Goal: Information Seeking & Learning: Learn about a topic

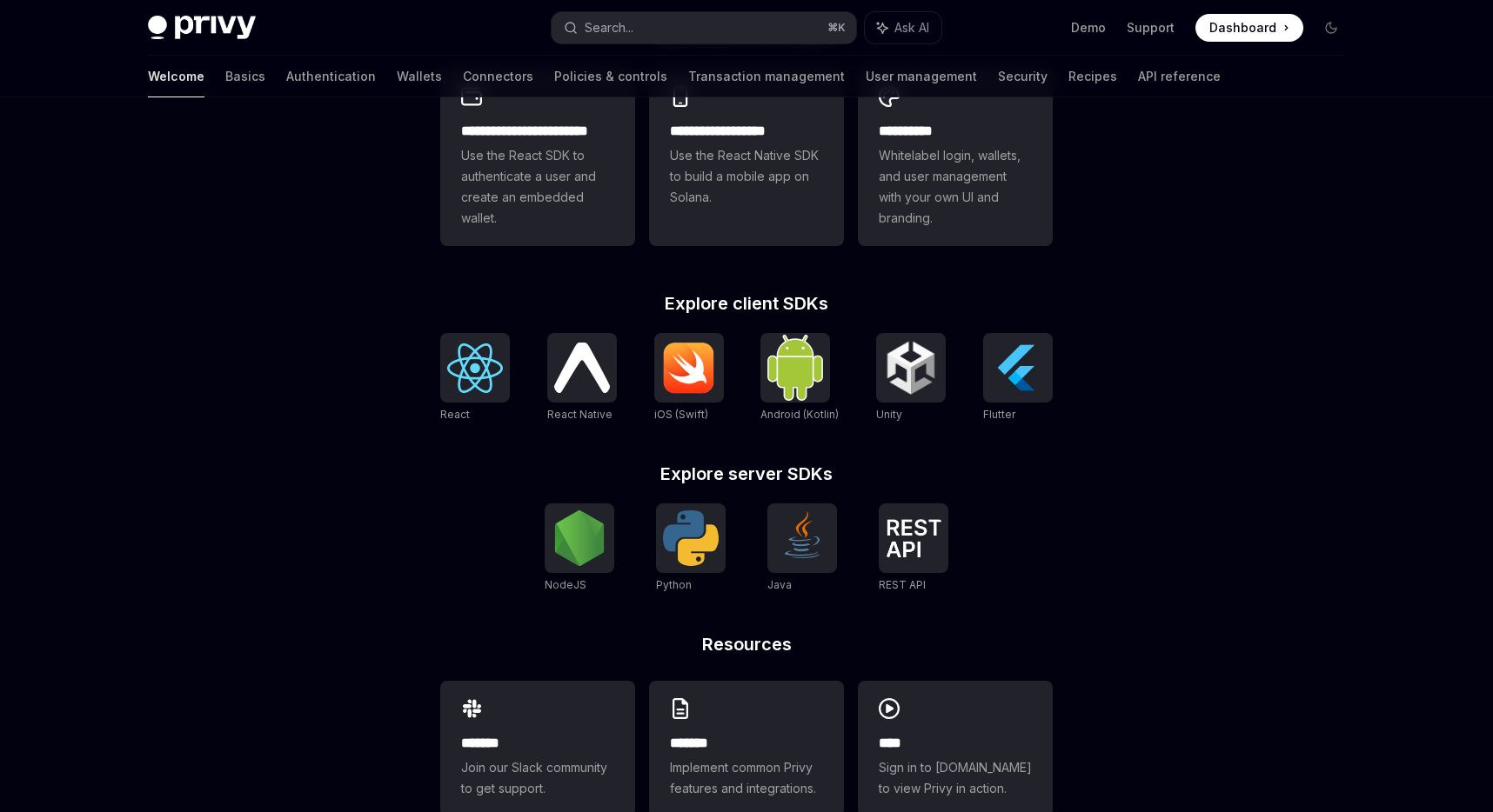
scroll to position [571, 0]
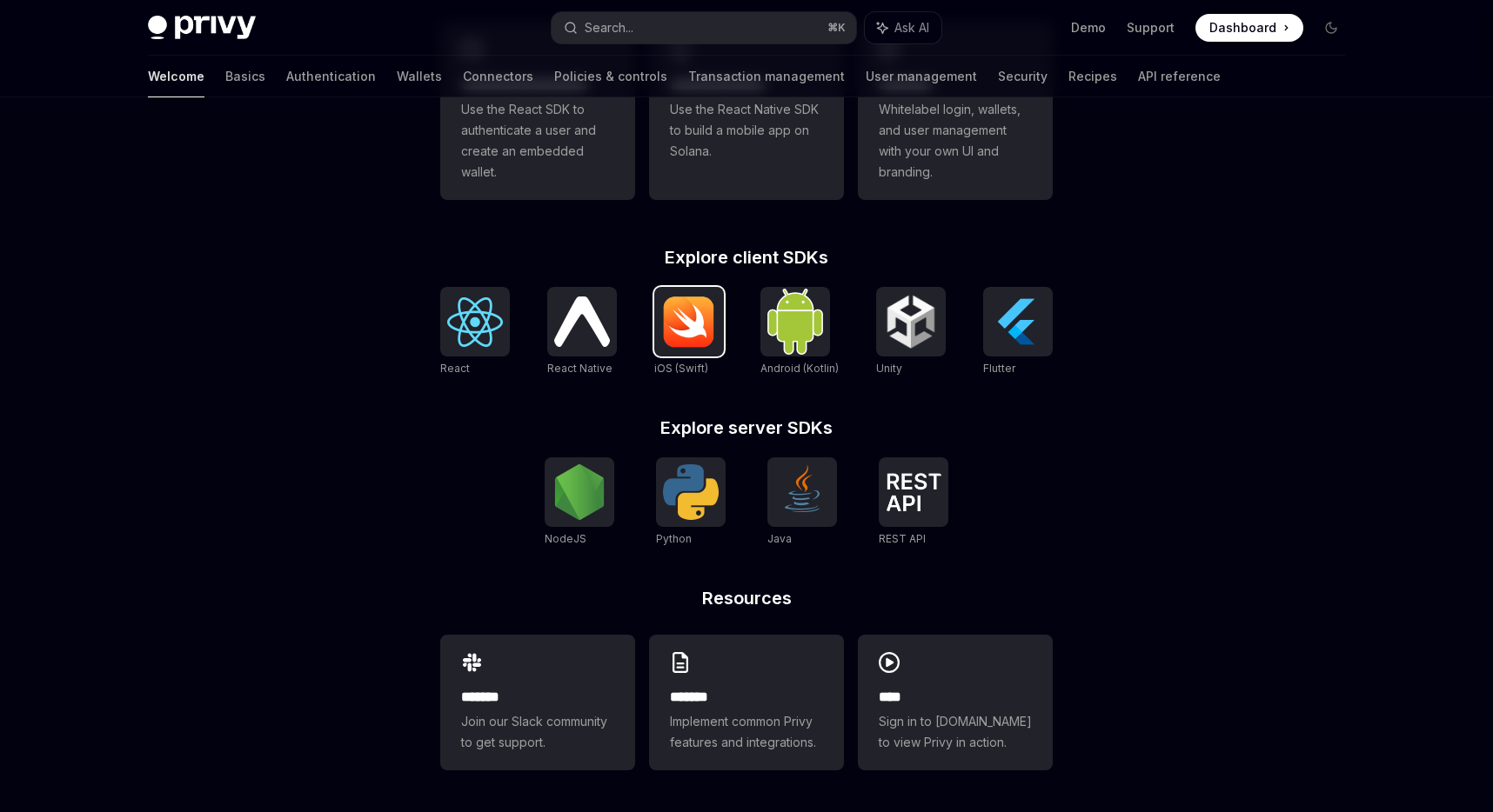
click at [688, 342] on img at bounding box center [689, 322] width 56 height 52
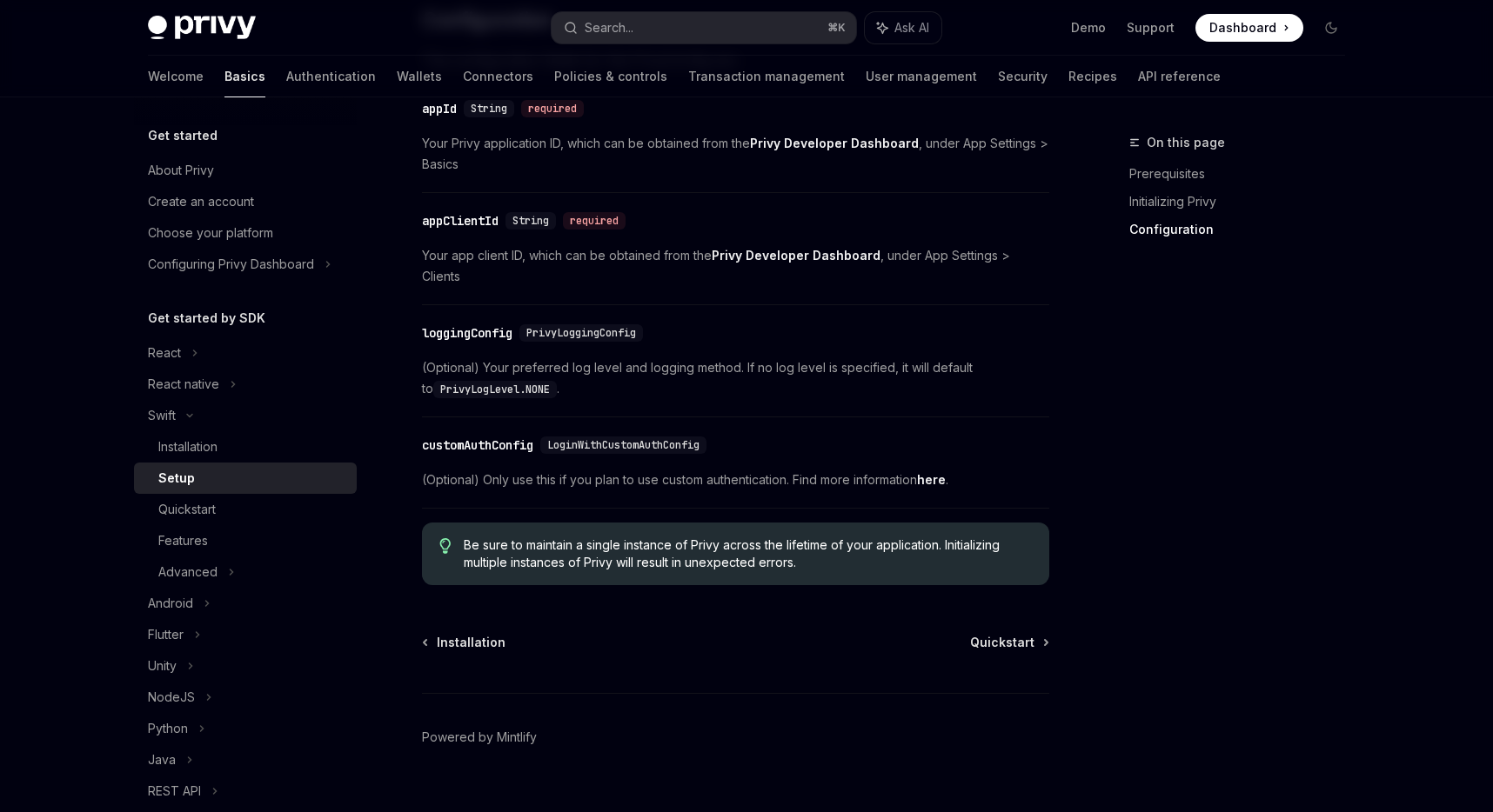
scroll to position [886, 0]
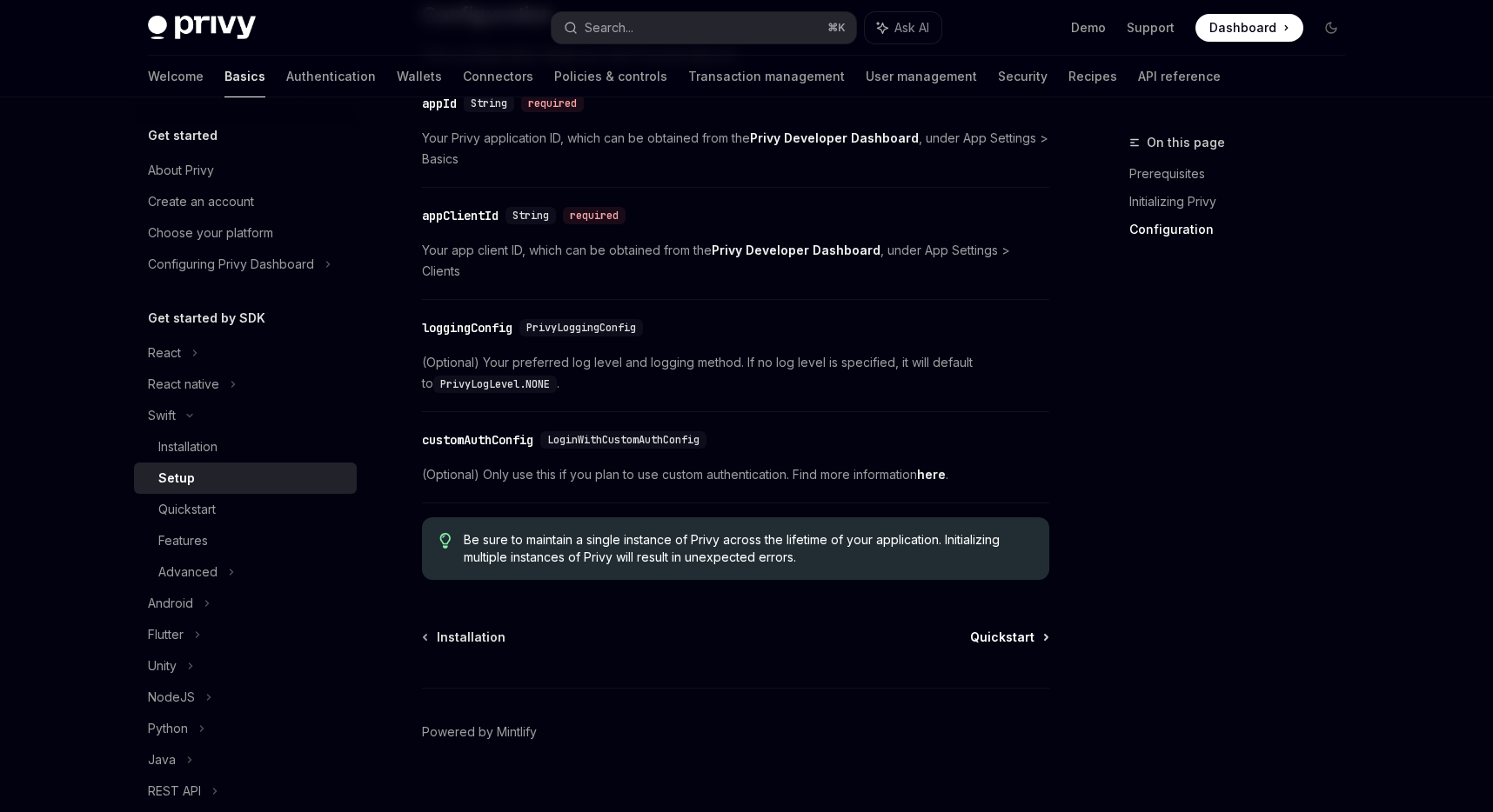
click at [1019, 629] on span "Quickstart" at bounding box center [1003, 637] width 65 height 17
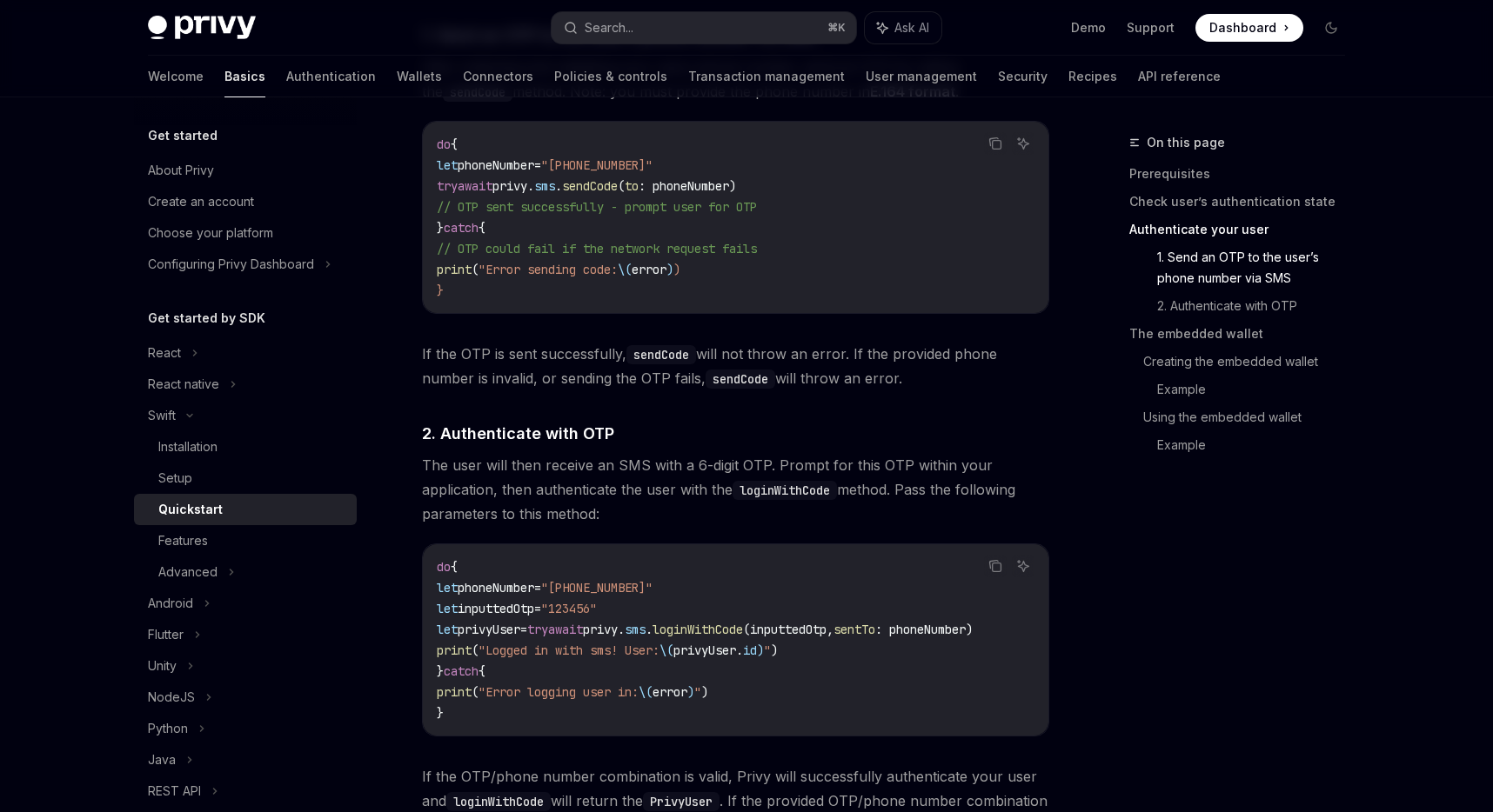
scroll to position [1213, 0]
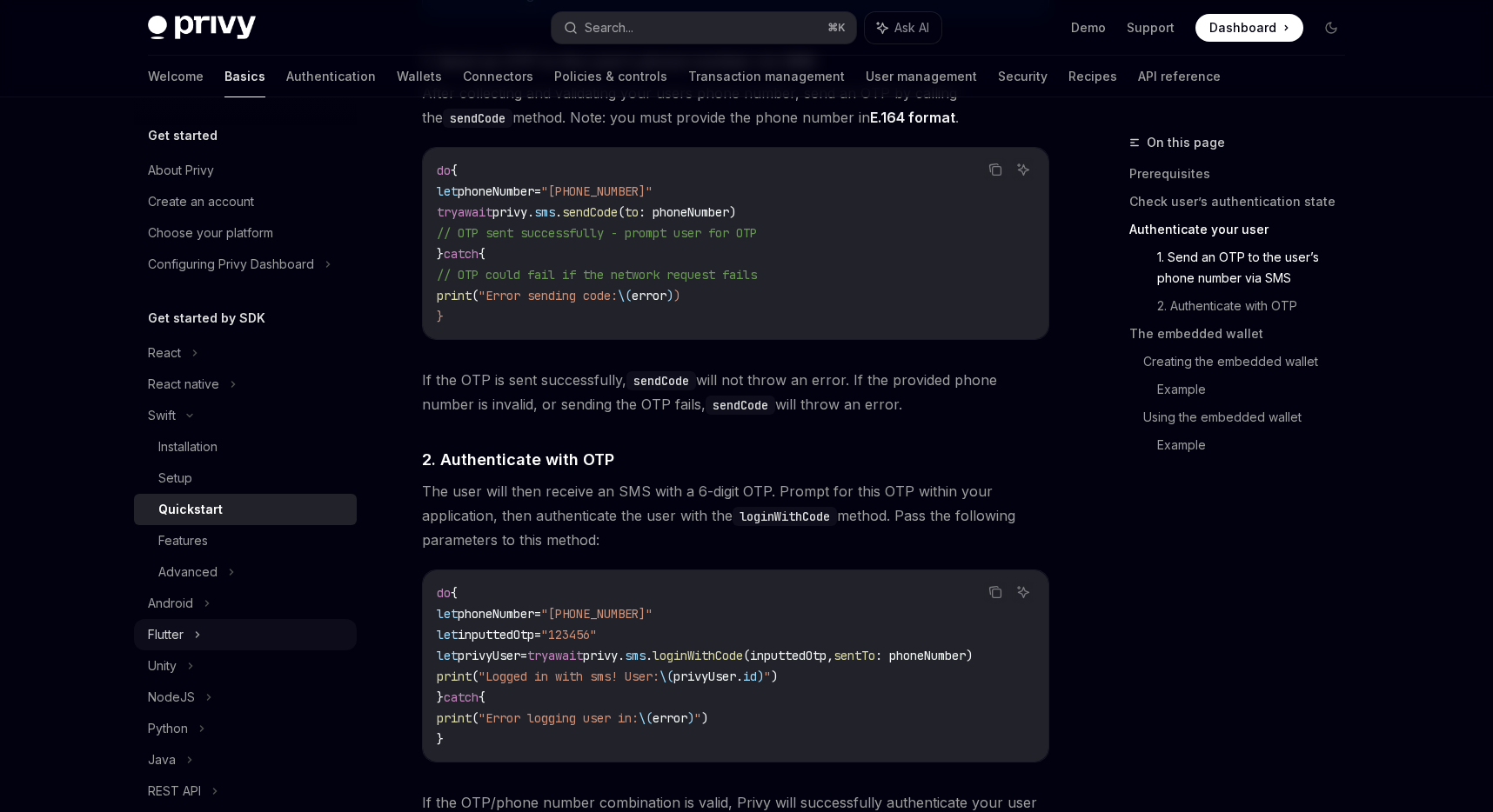
click at [190, 637] on div "Flutter" at bounding box center [245, 634] width 223 height 31
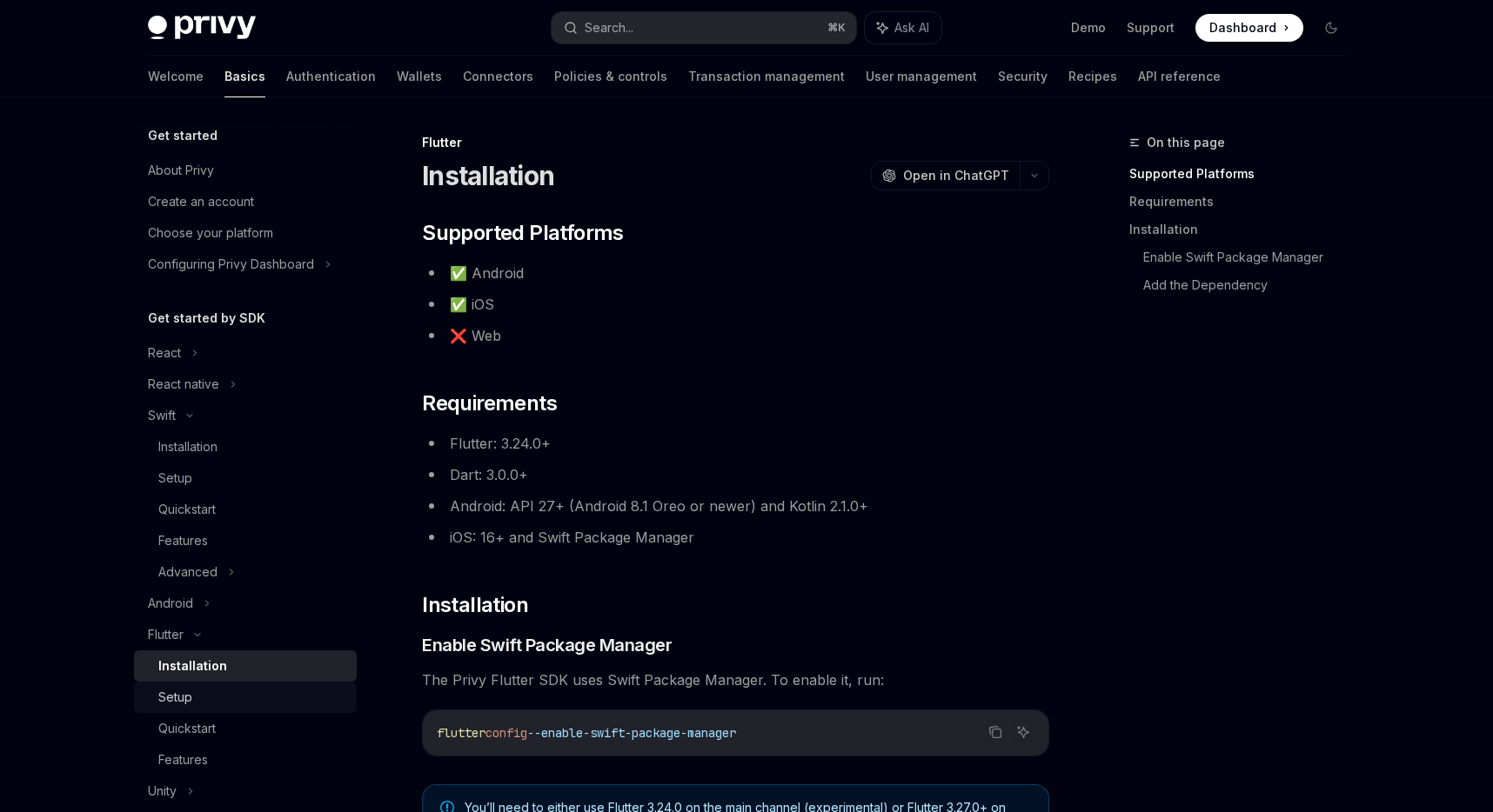
click at [224, 701] on div "Setup" at bounding box center [251, 697] width 188 height 21
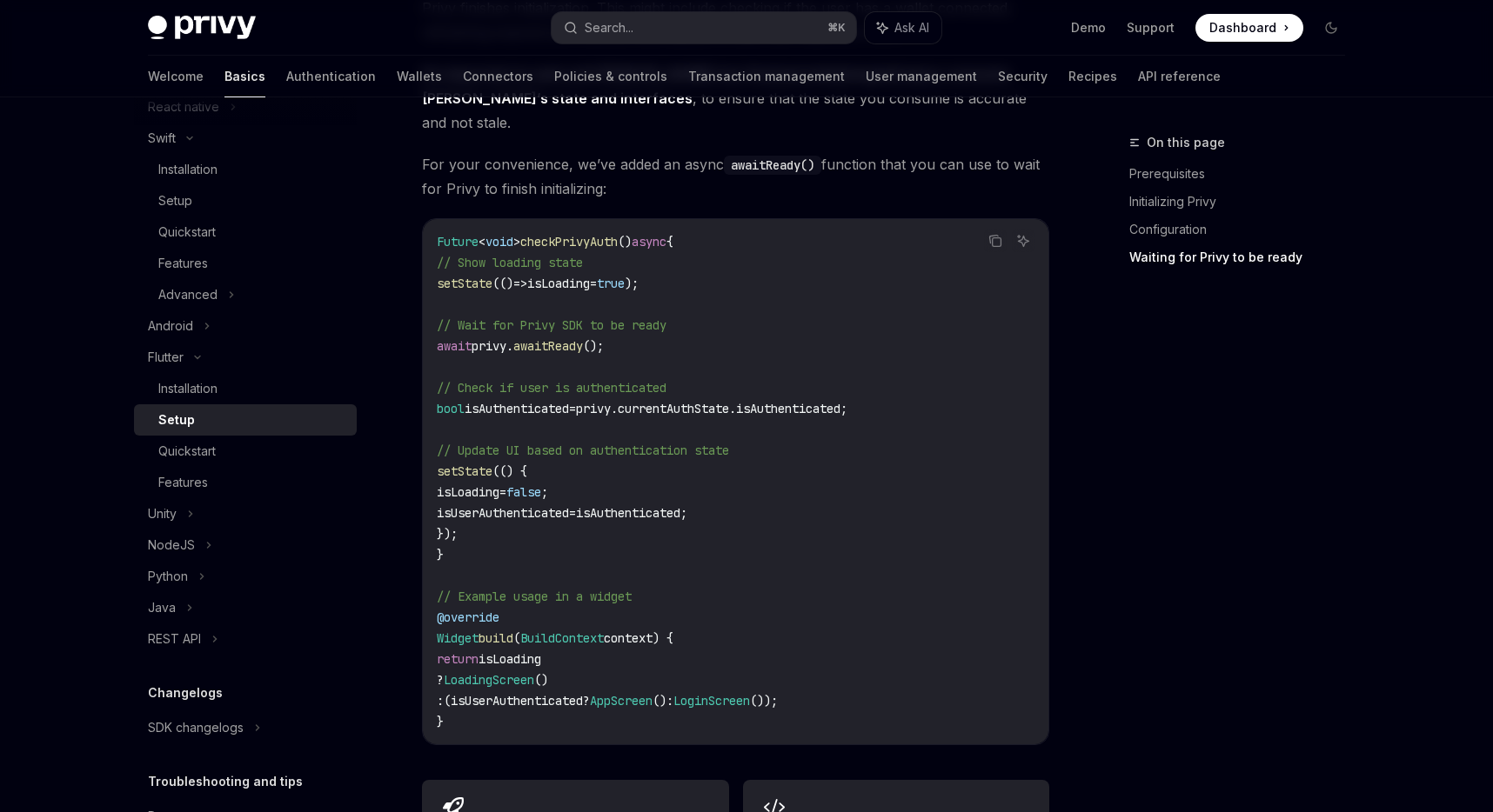
scroll to position [309, 0]
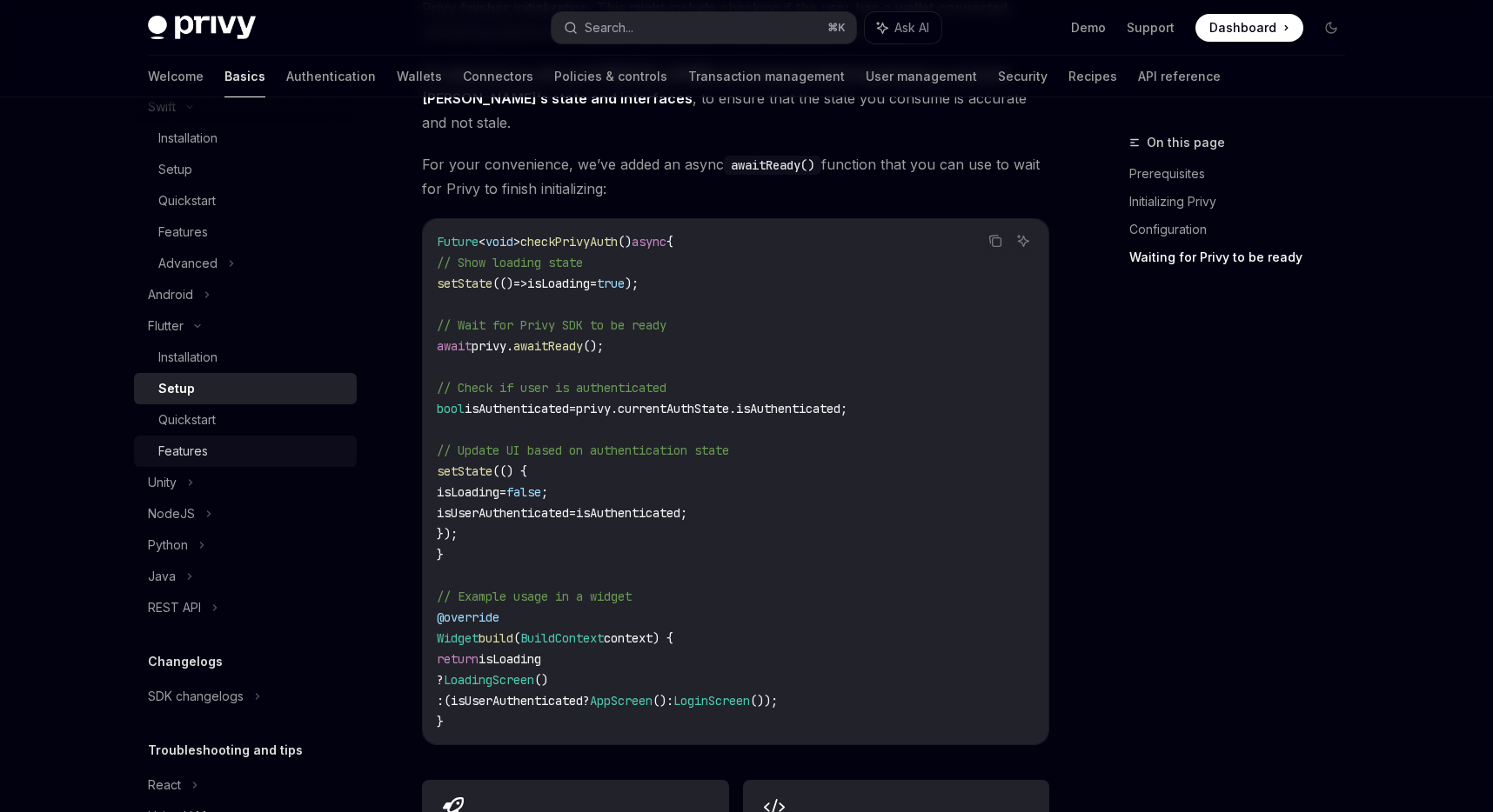
click at [200, 449] on div "Features" at bounding box center [182, 450] width 49 height 21
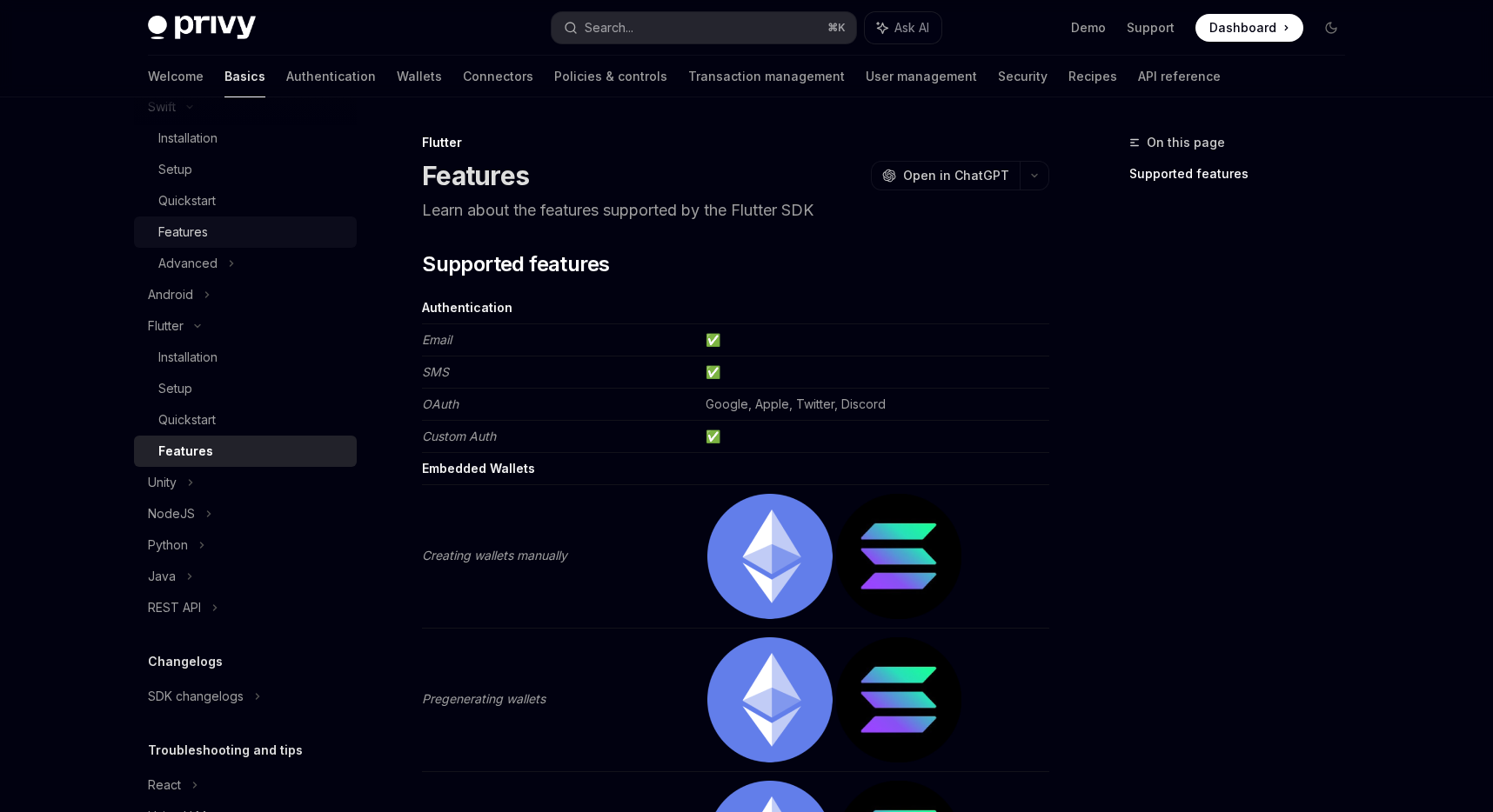
click at [188, 223] on div "Features" at bounding box center [182, 231] width 49 height 21
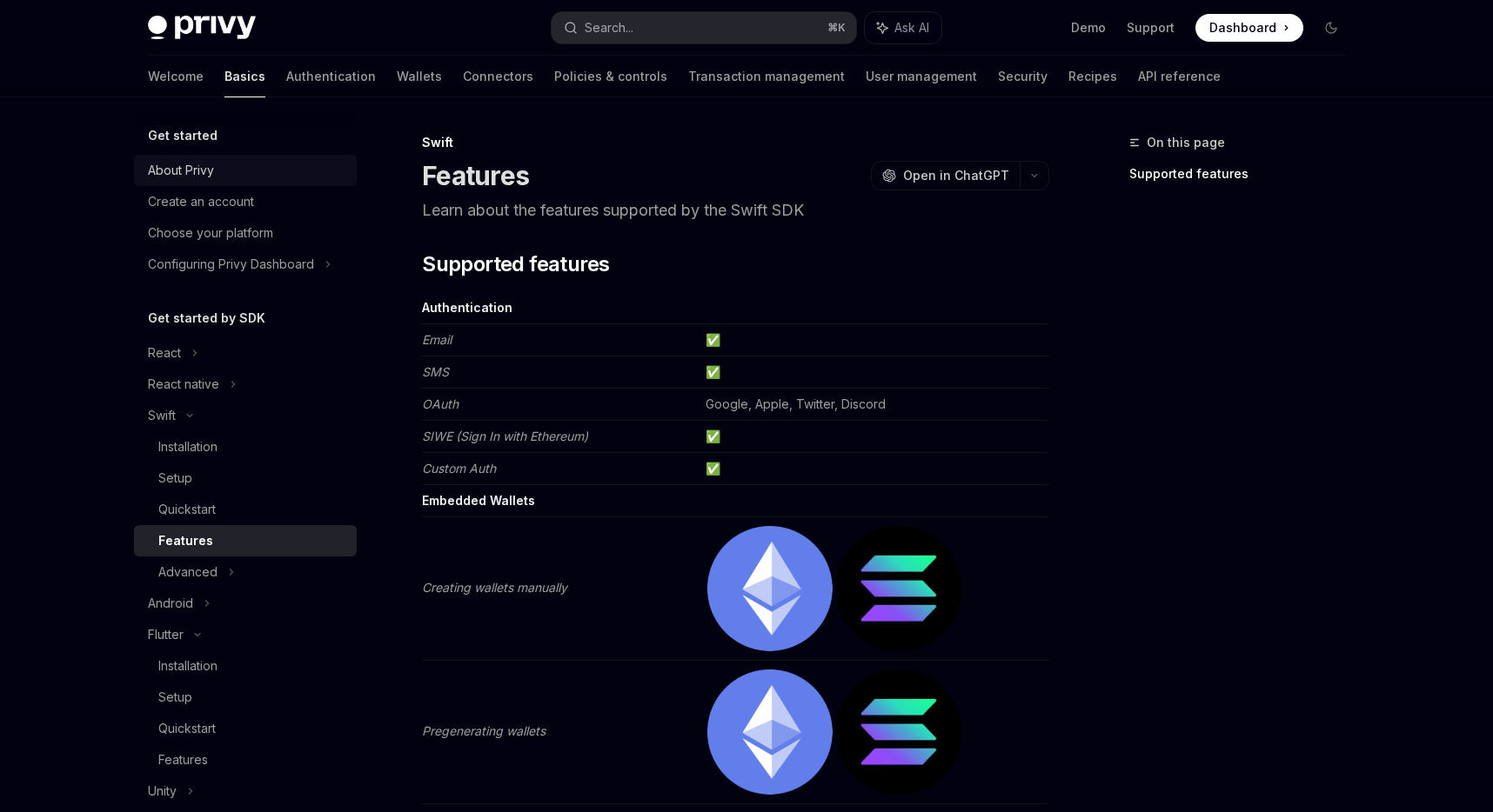
click at [198, 172] on div "About Privy" at bounding box center [181, 170] width 66 height 21
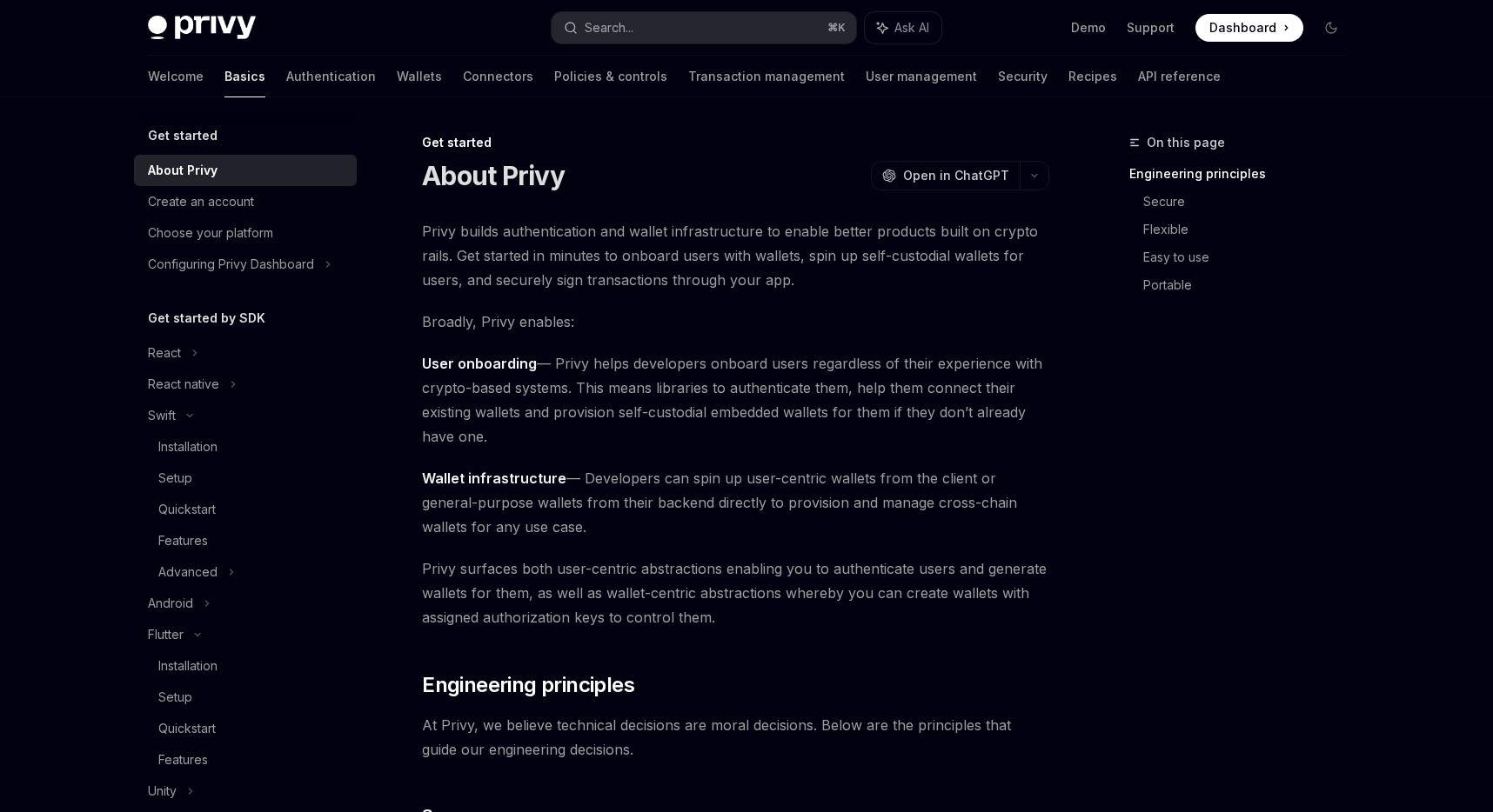
click at [447, 74] on div "Welcome Basics Authentication Wallets Connectors Policies & controls Transactio…" at bounding box center [684, 76] width 1073 height 42
click at [463, 76] on link "Connectors" at bounding box center [498, 76] width 70 height 42
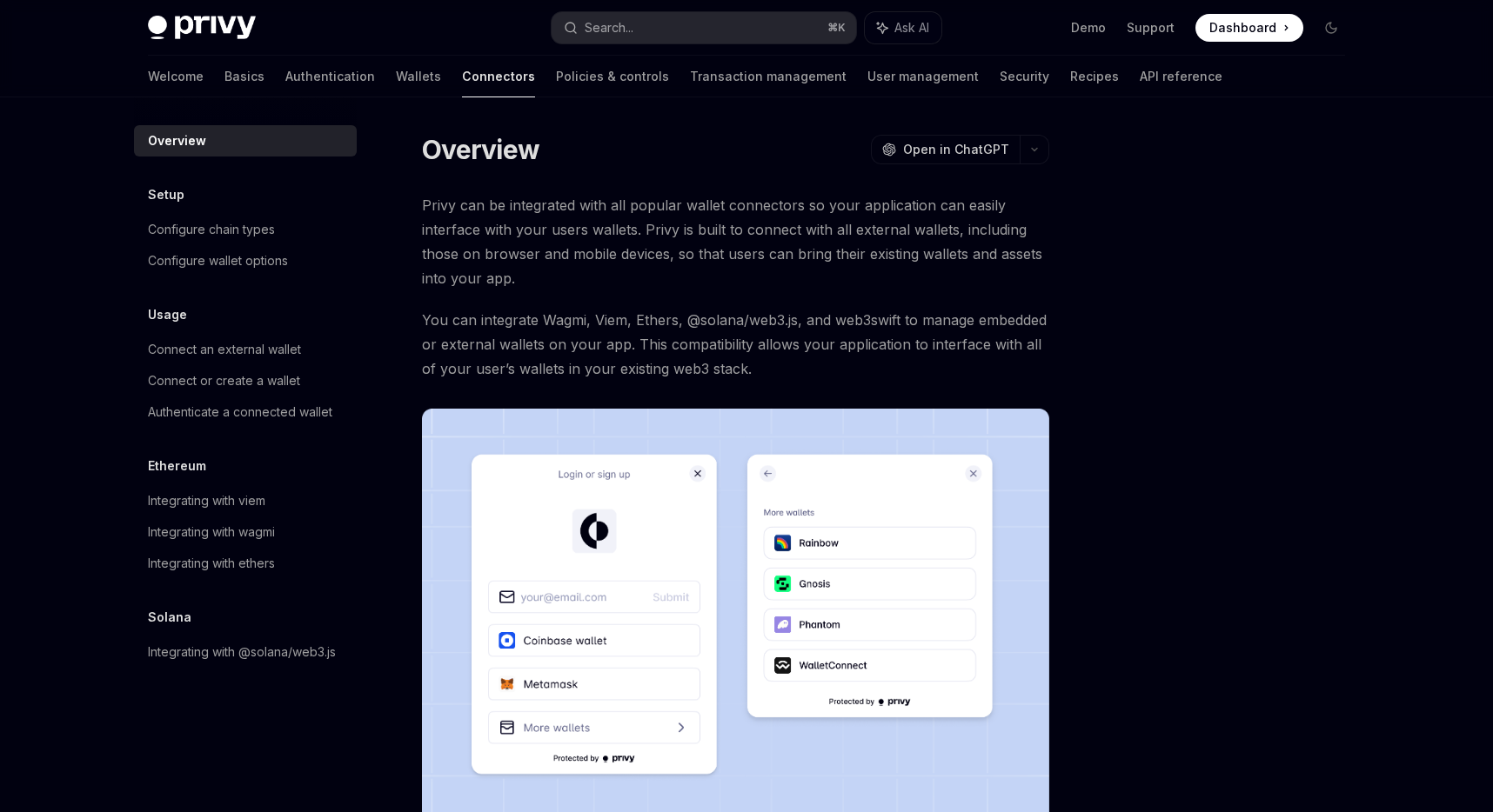
scroll to position [302, 0]
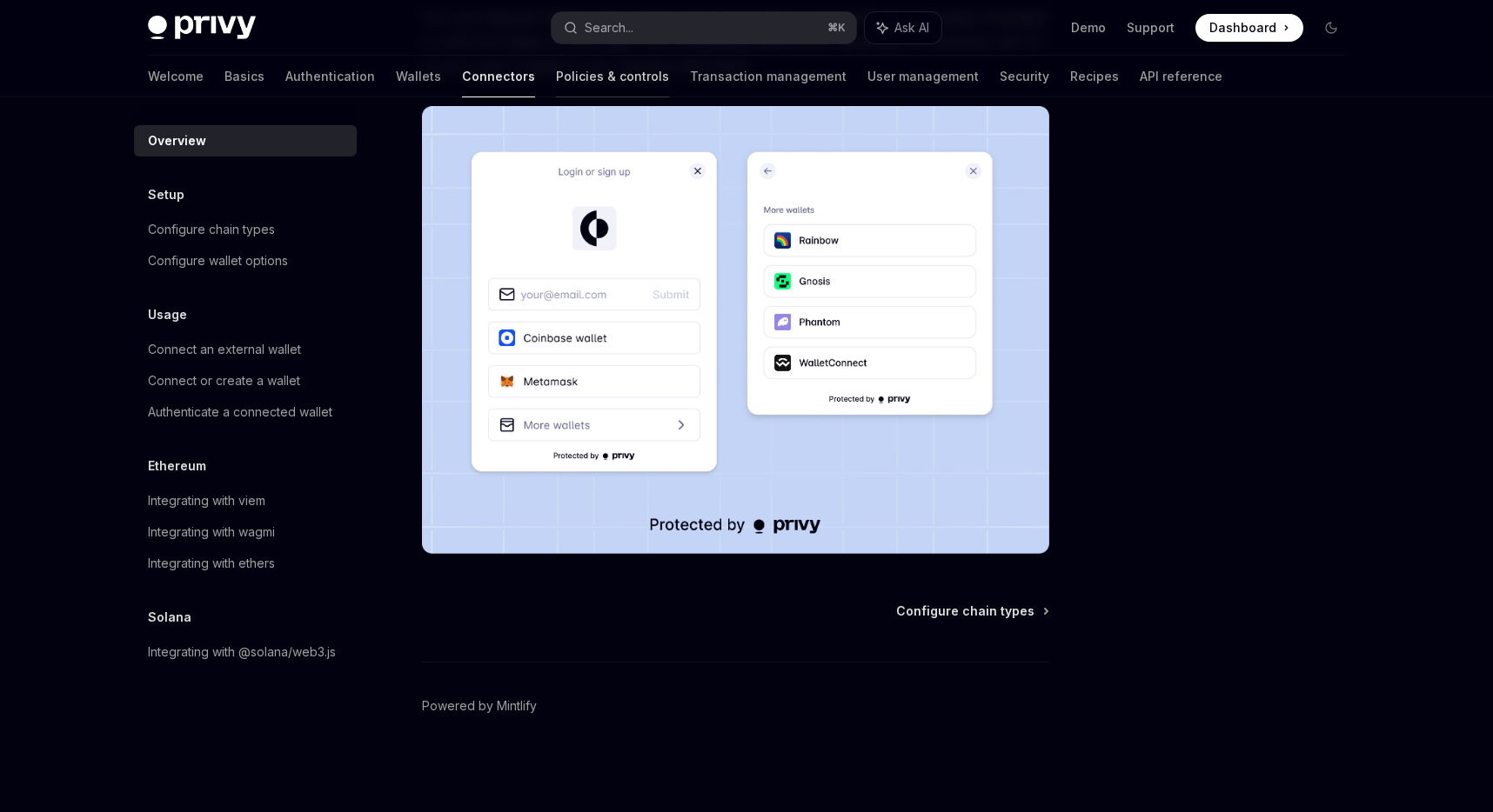
click at [556, 89] on link "Policies & controls" at bounding box center [612, 76] width 113 height 42
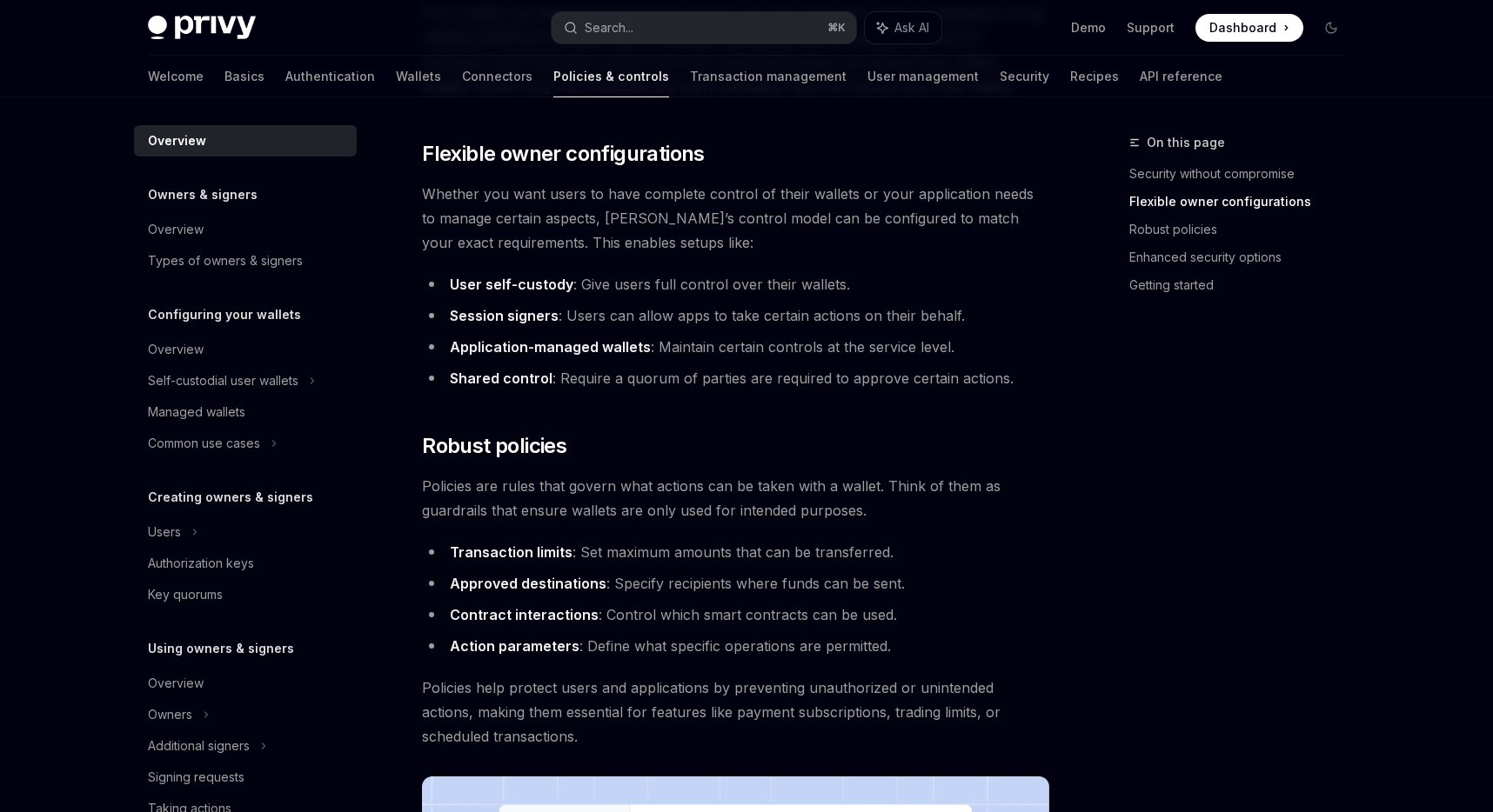
scroll to position [330, 0]
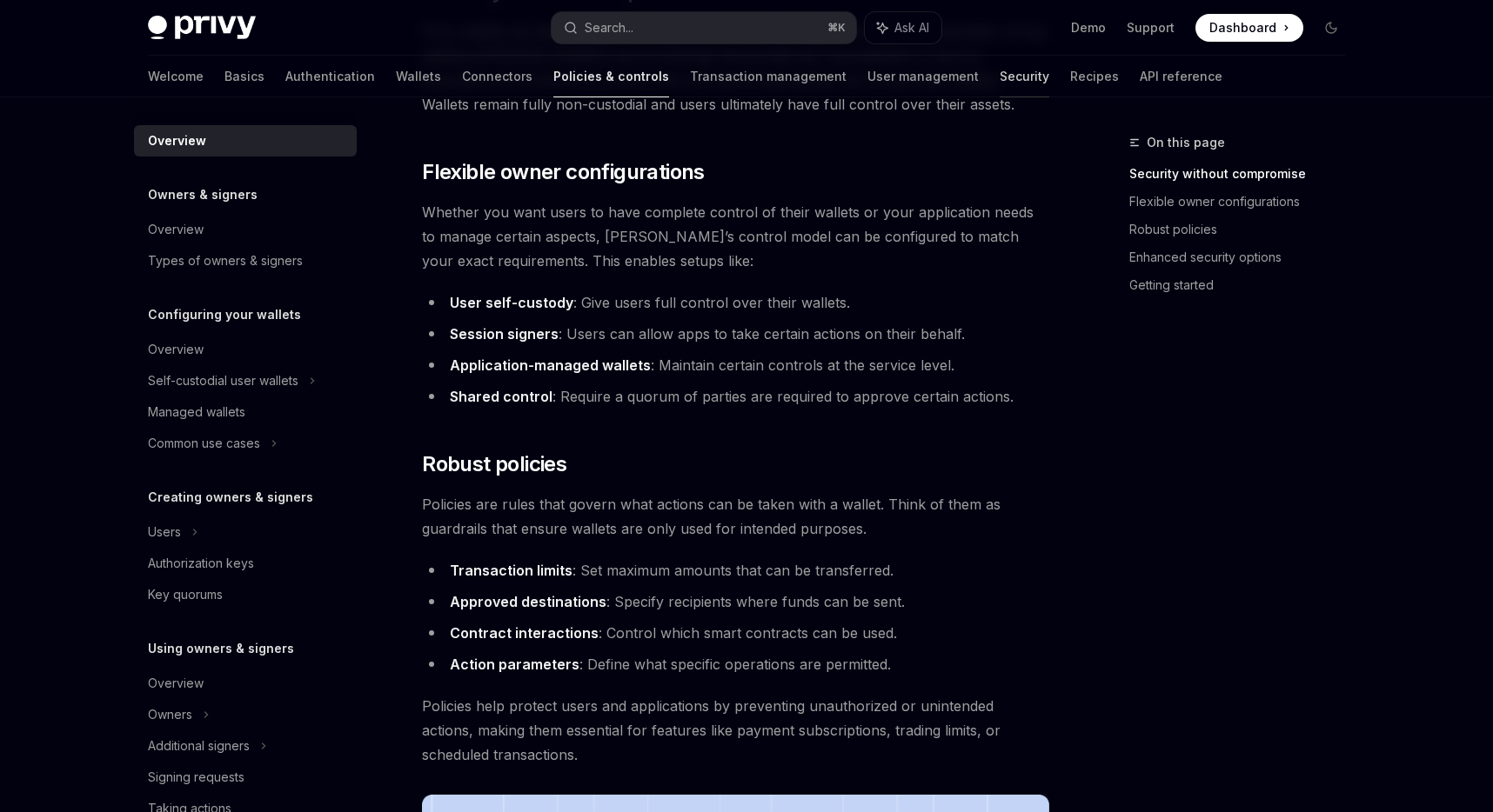
click at [1000, 76] on link "Security" at bounding box center [1024, 76] width 49 height 42
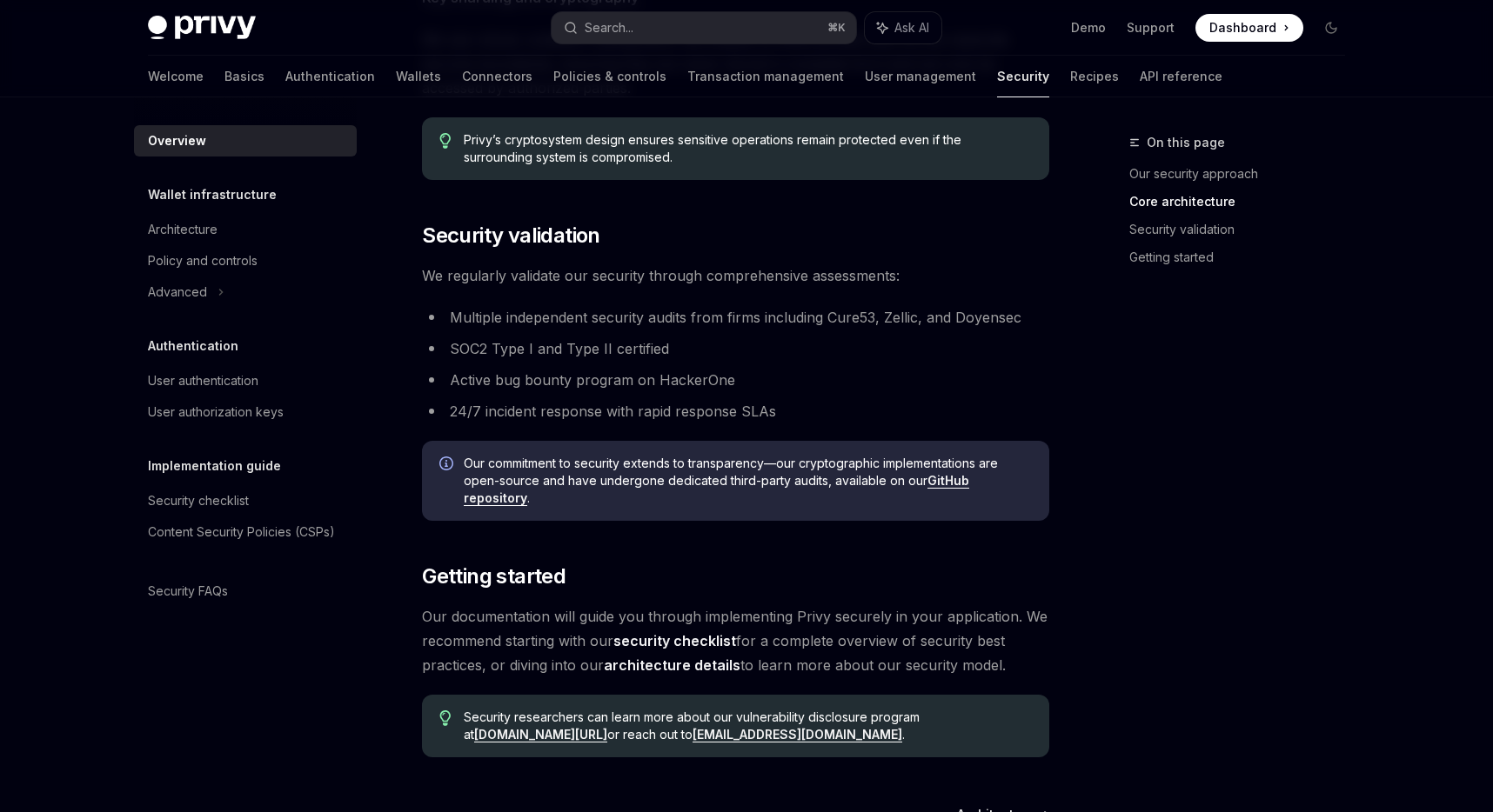
scroll to position [986, 0]
click at [220, 221] on div "Architecture" at bounding box center [247, 229] width 198 height 21
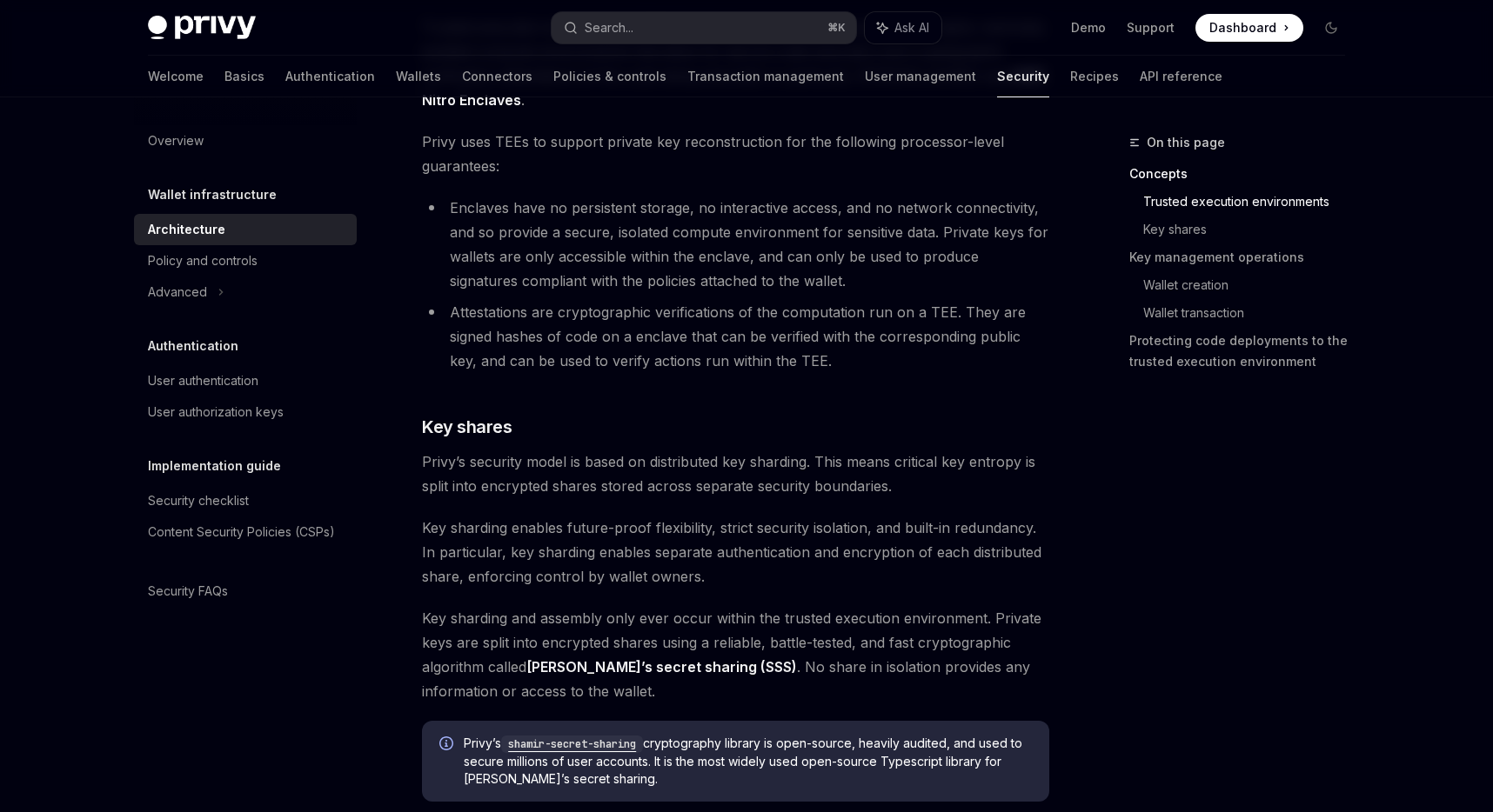
scroll to position [1253, 0]
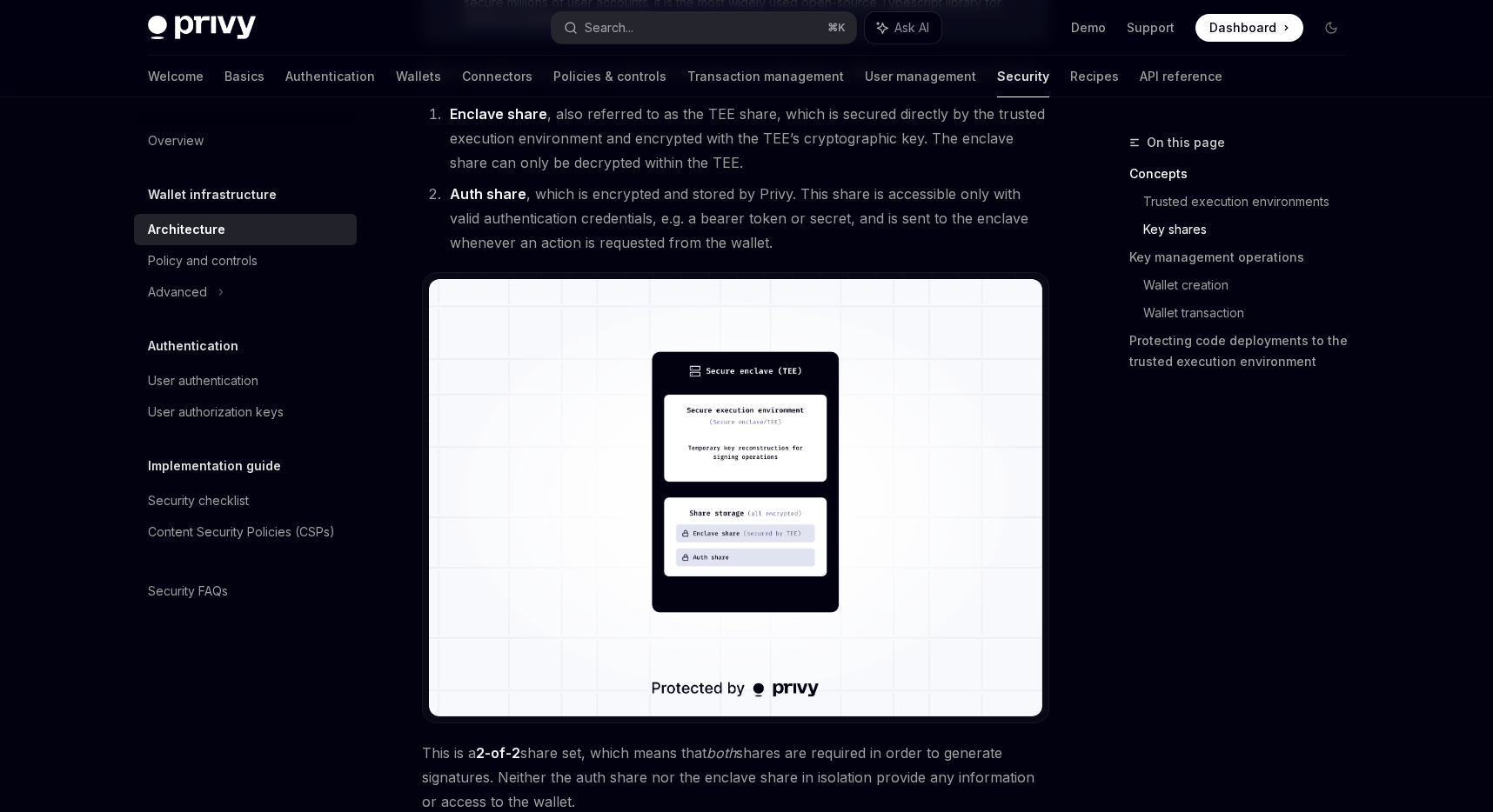
click at [679, 460] on img at bounding box center [735, 497] width 613 height 437
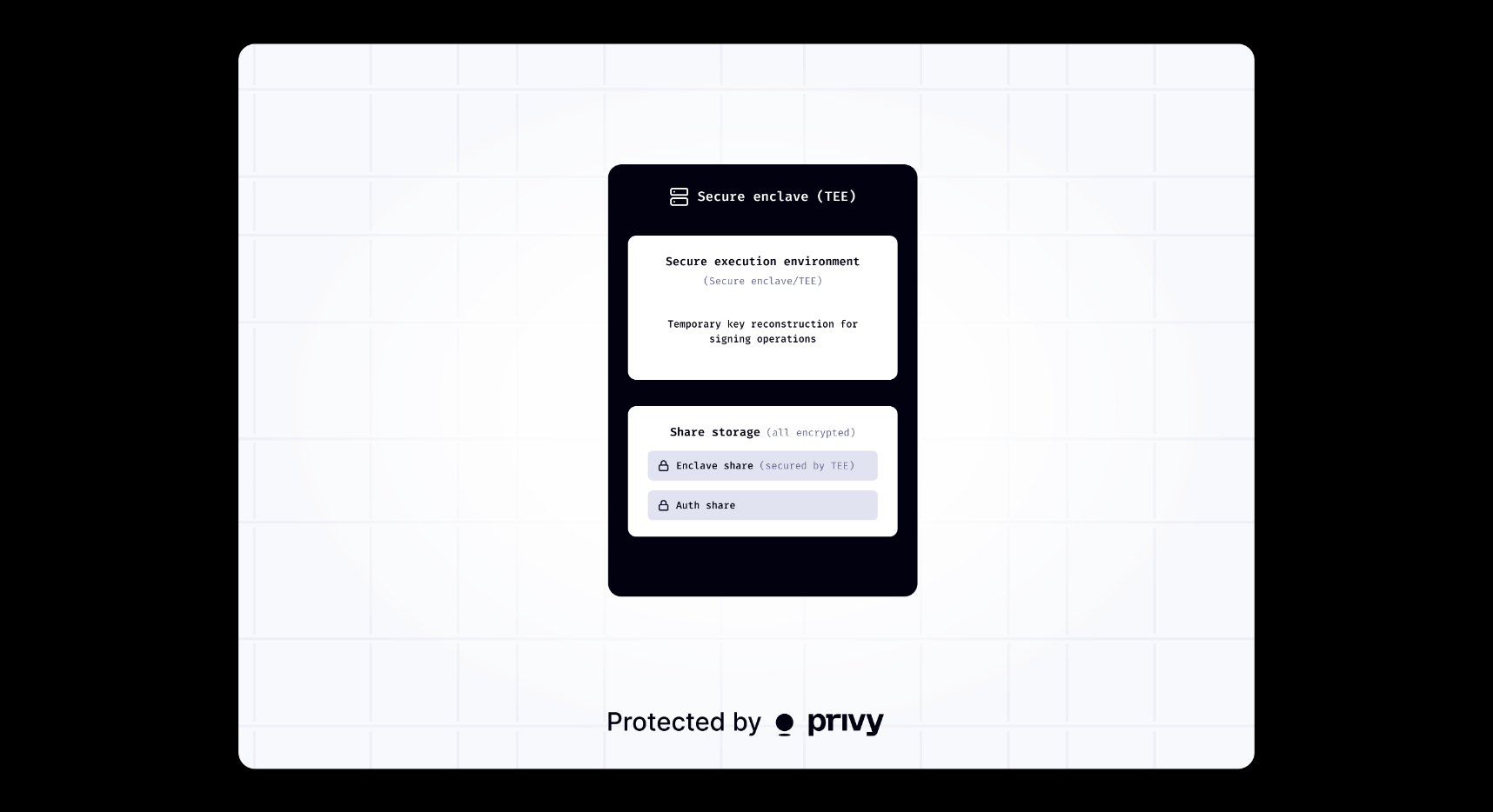
click at [1366, 642] on div at bounding box center [746, 406] width 1493 height 812
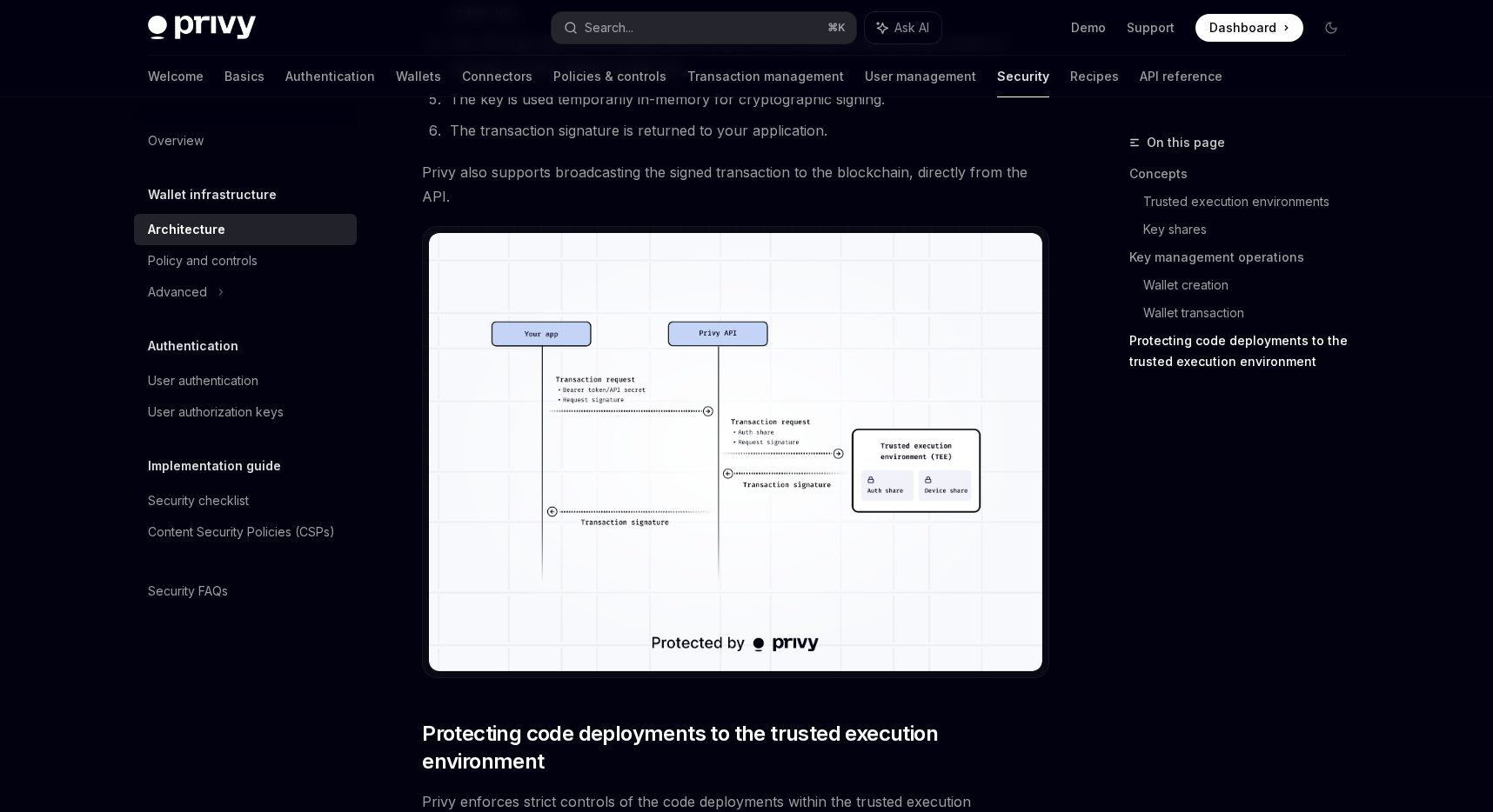
scroll to position [3139, 0]
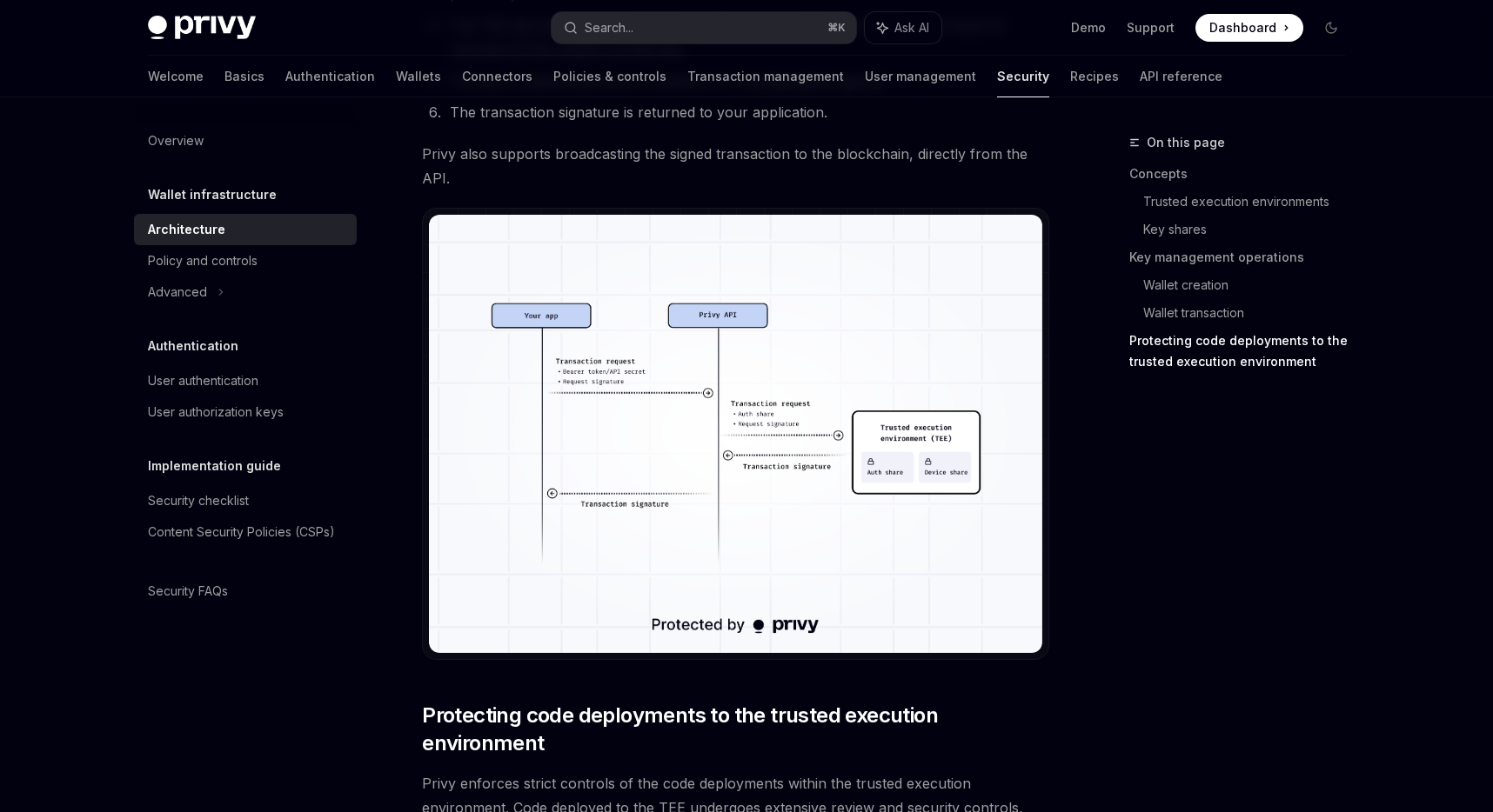
click at [909, 529] on img at bounding box center [735, 432] width 613 height 437
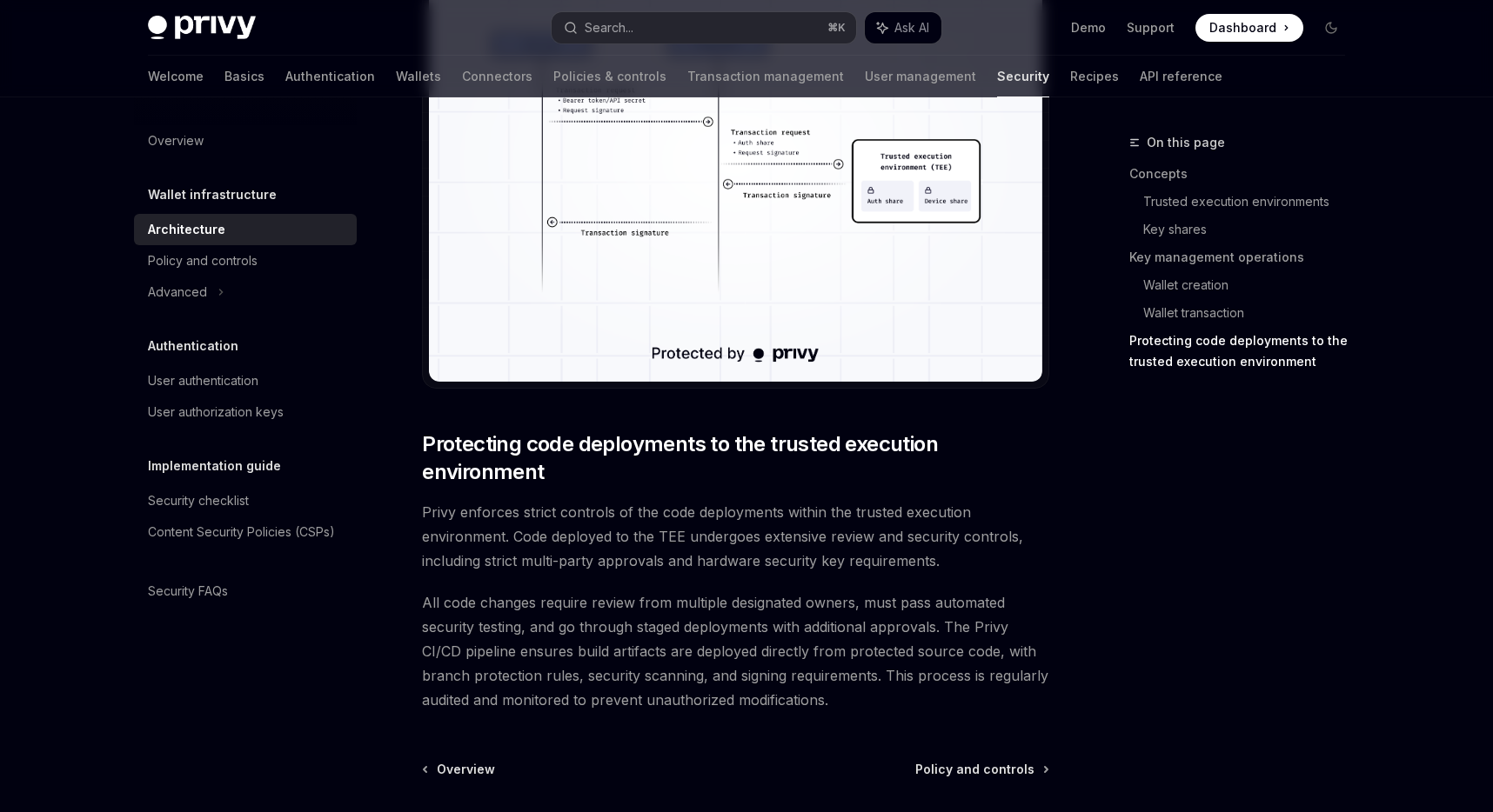
scroll to position [3396, 0]
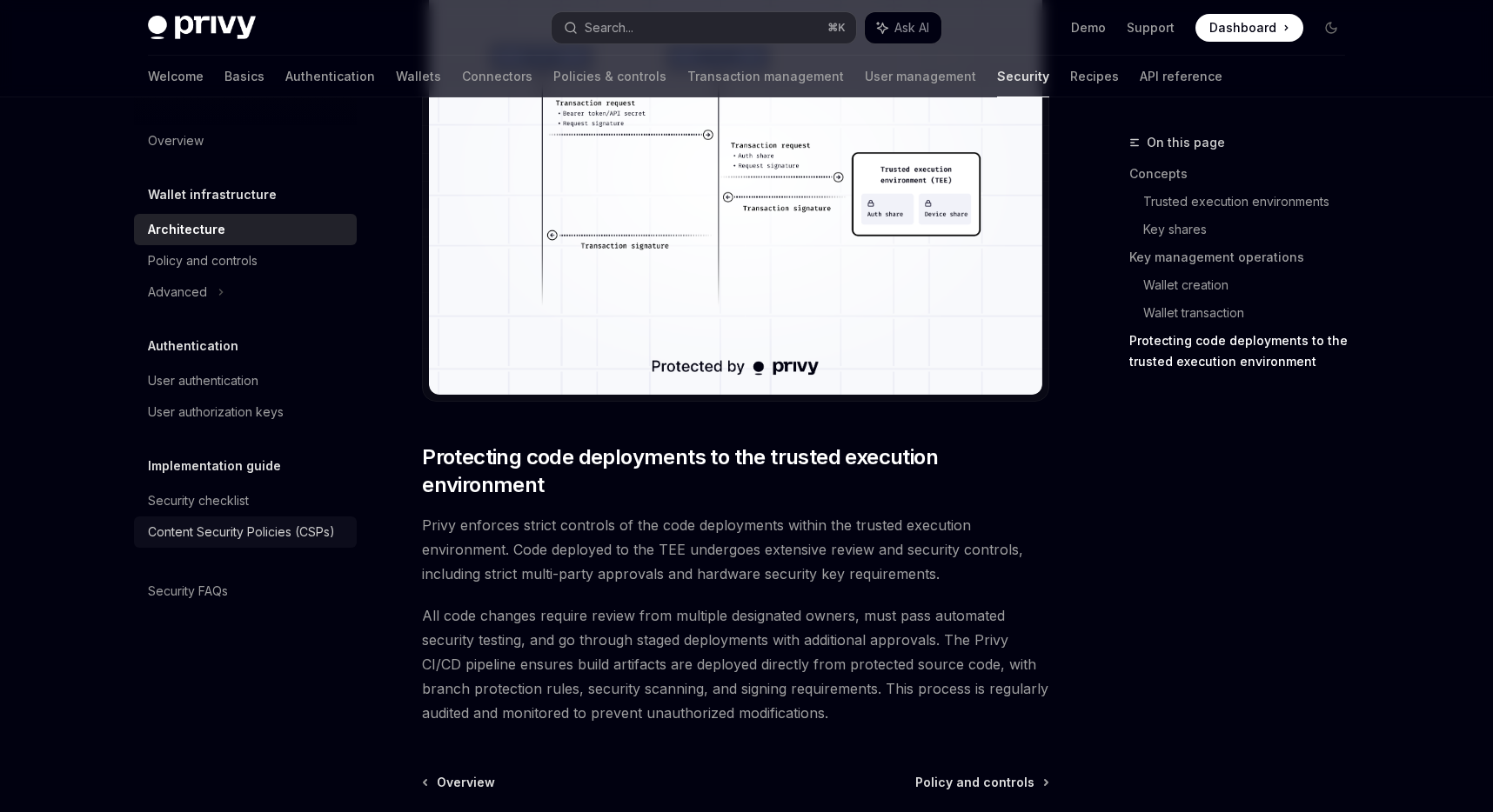
click at [293, 534] on div "Content Security Policies (CSPs)" at bounding box center [242, 531] width 187 height 21
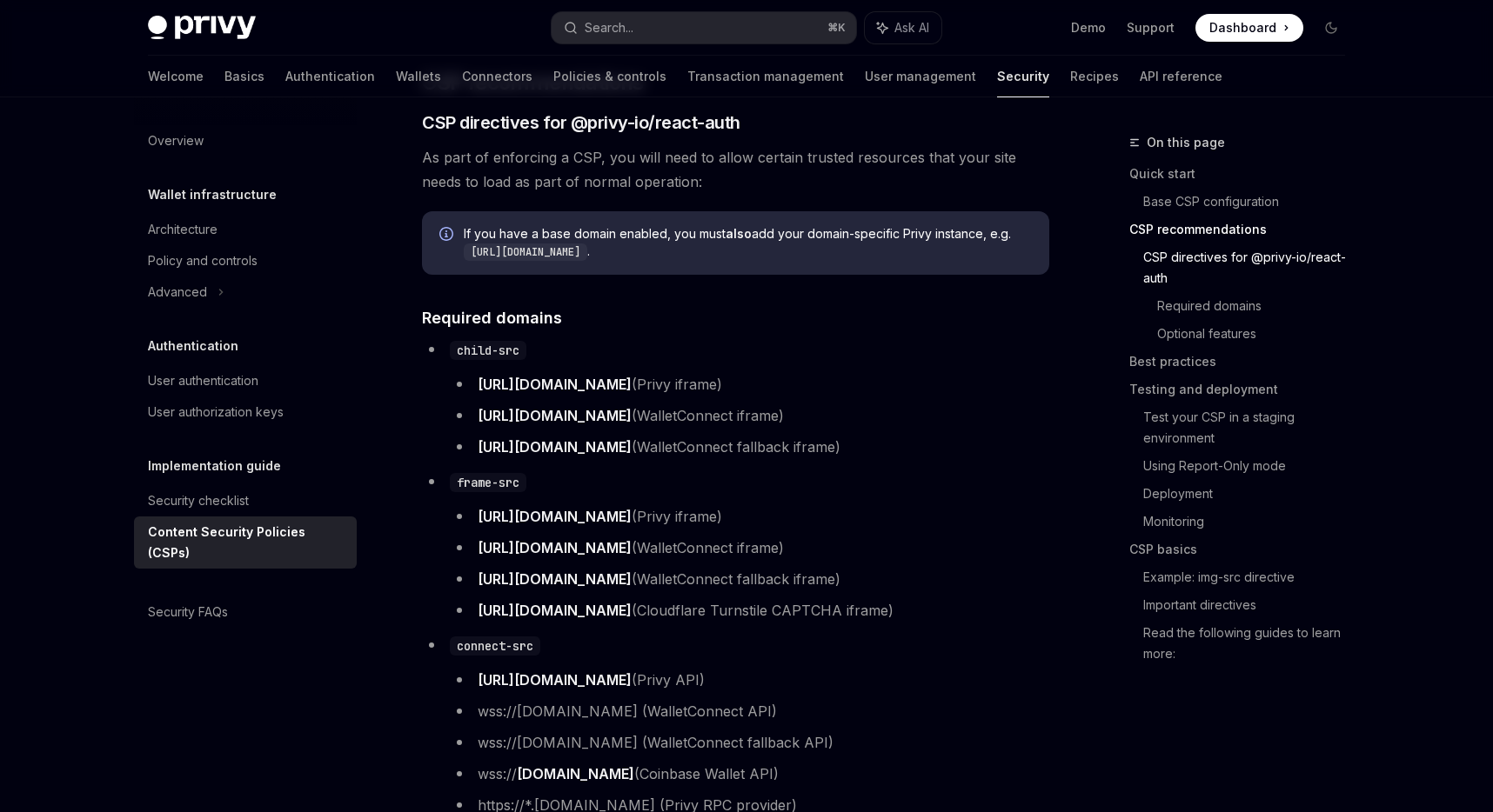
scroll to position [1000, 0]
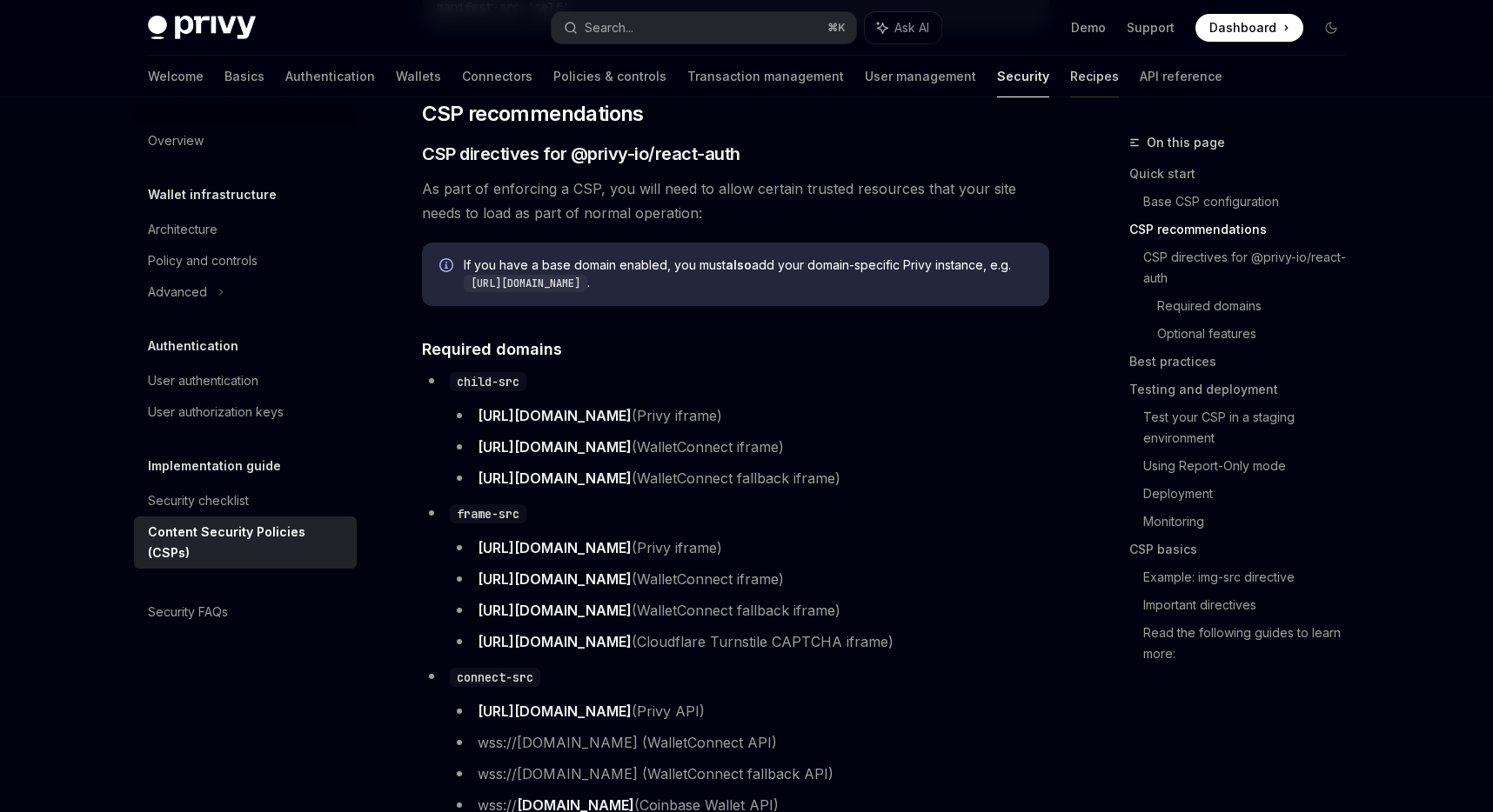
click at [1070, 67] on link "Recipes" at bounding box center [1094, 76] width 48 height 42
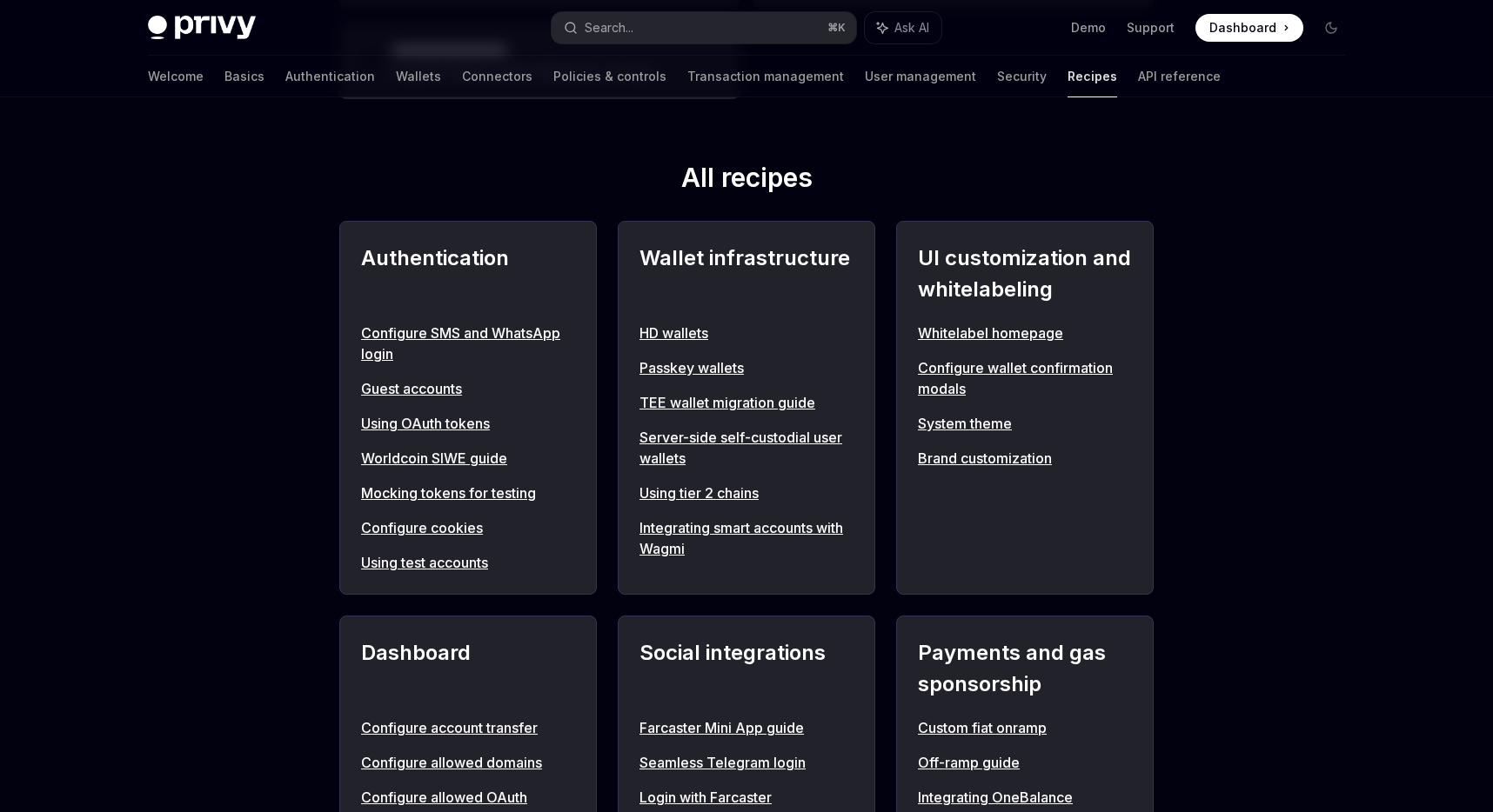
scroll to position [688, 0]
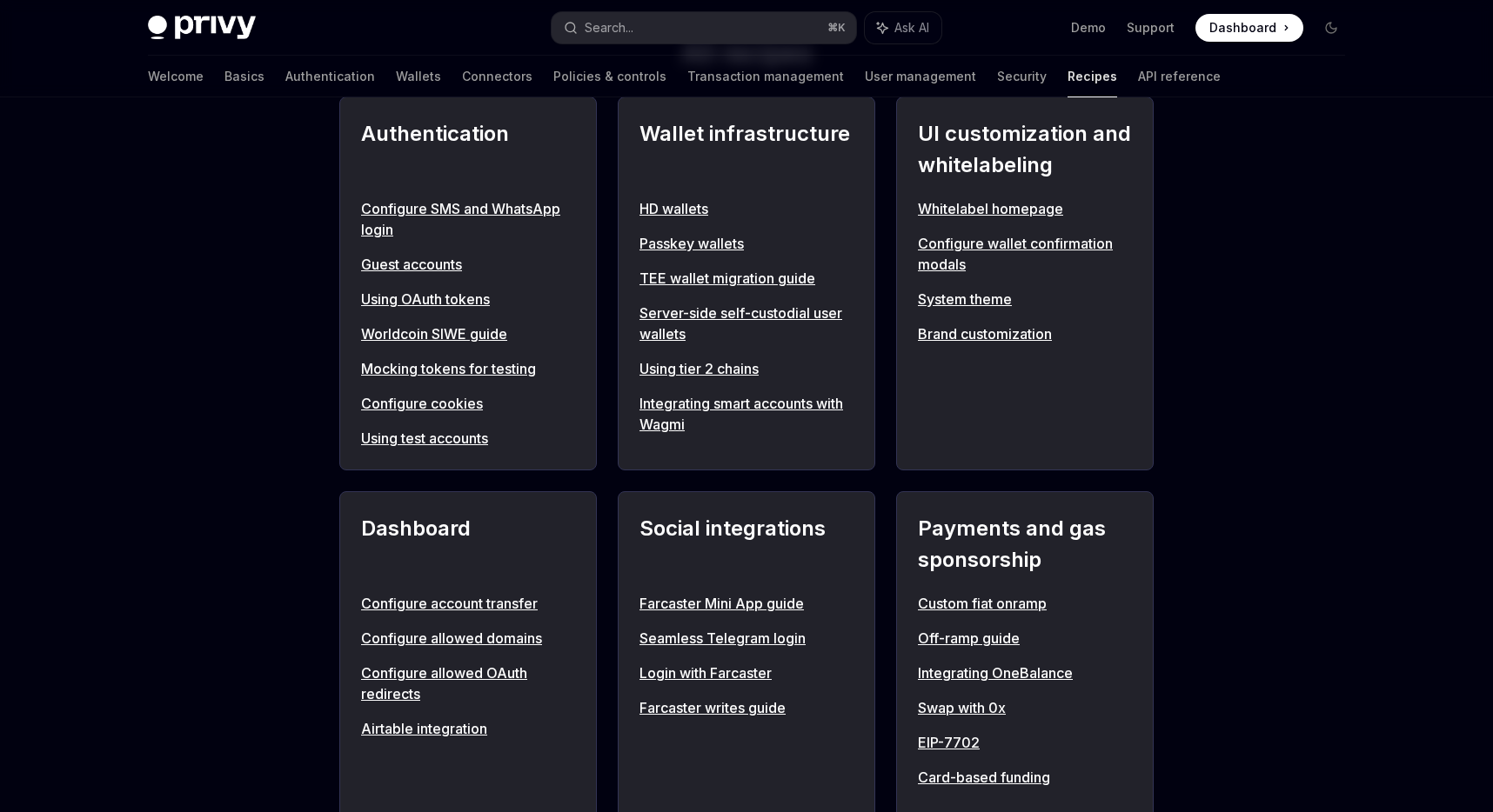
click at [438, 268] on link "Guest accounts" at bounding box center [468, 264] width 214 height 21
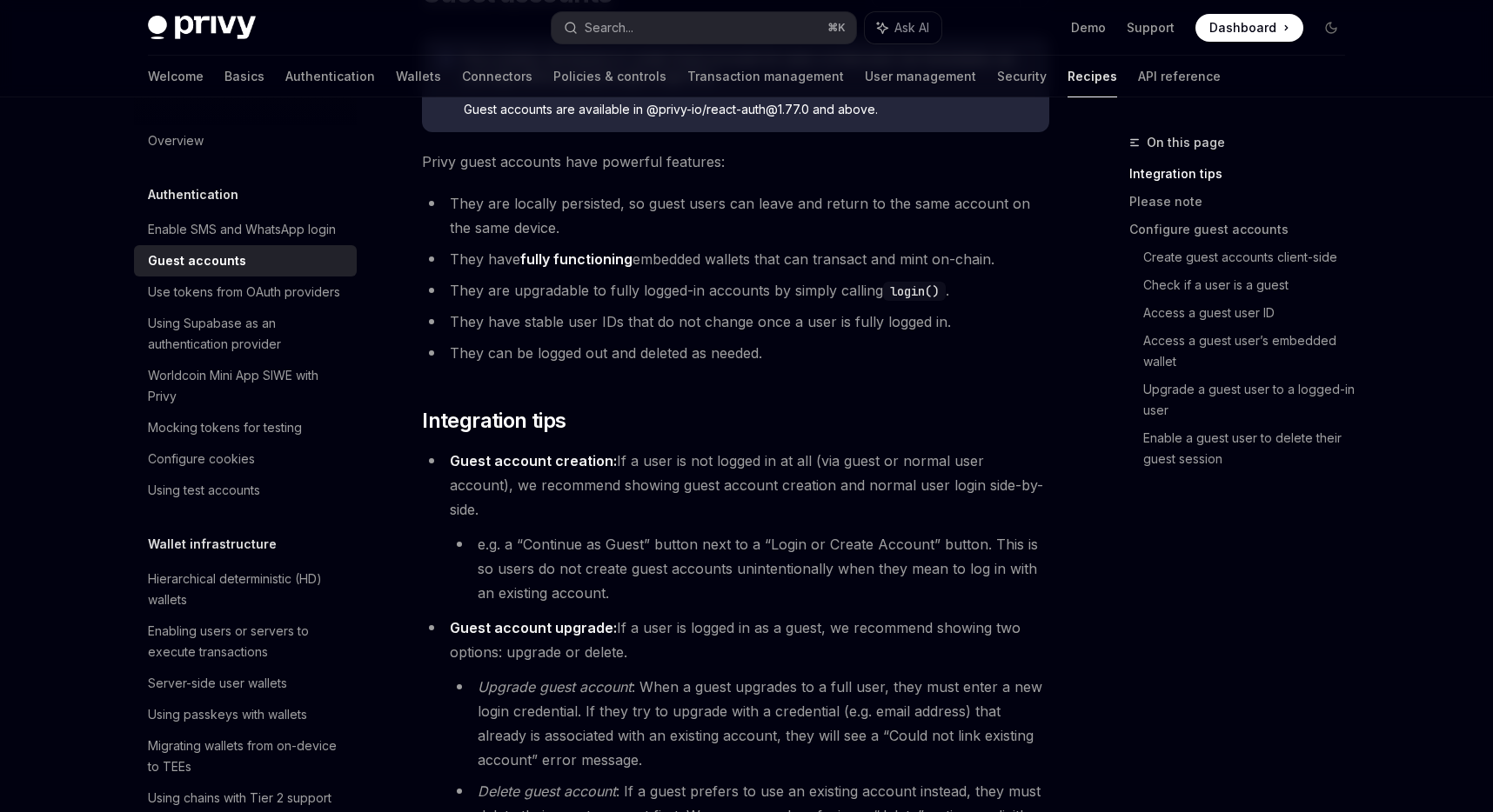
scroll to position [114, 0]
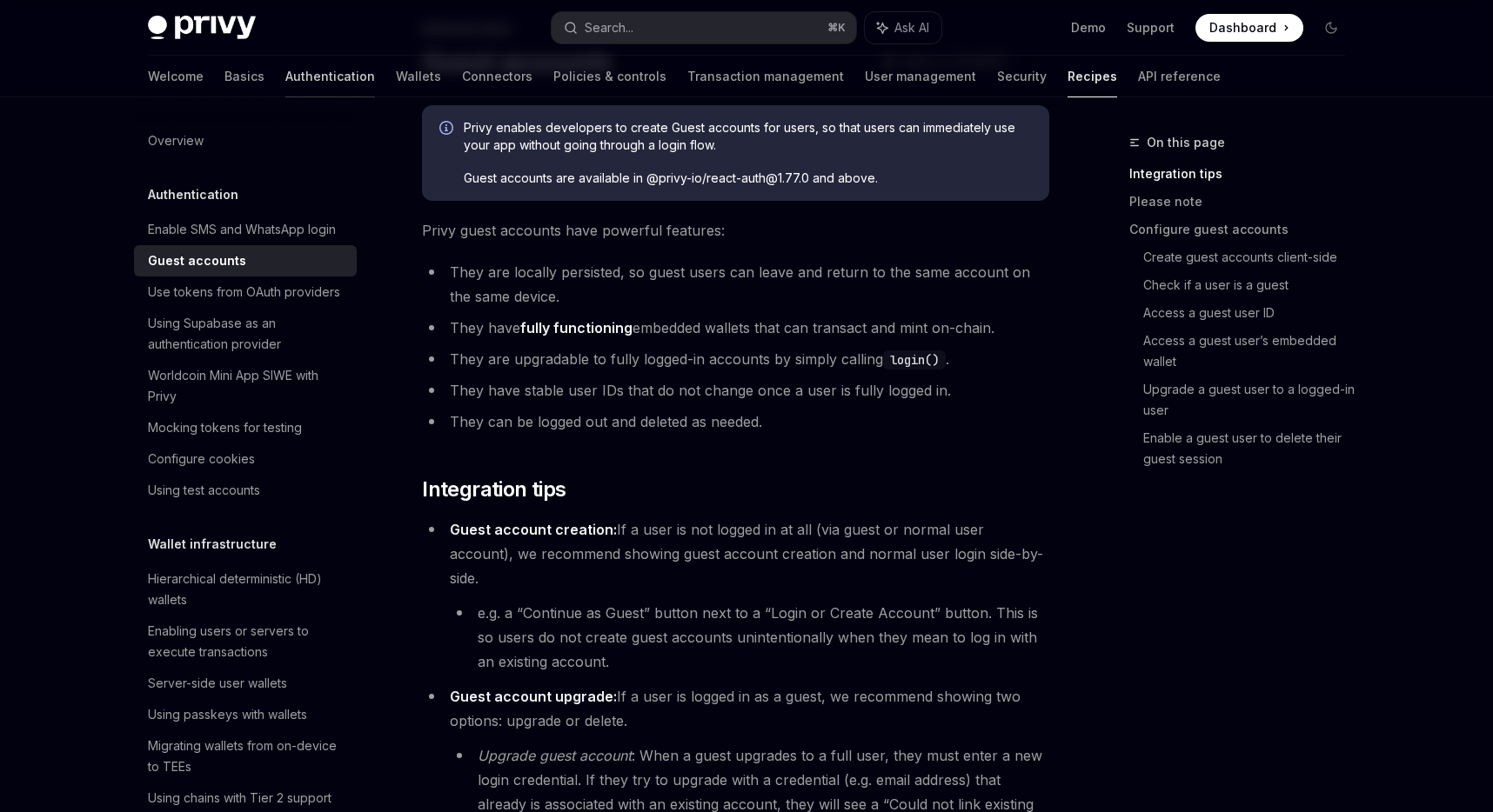
click at [285, 85] on link "Authentication" at bounding box center [330, 76] width 90 height 42
type textarea "*"
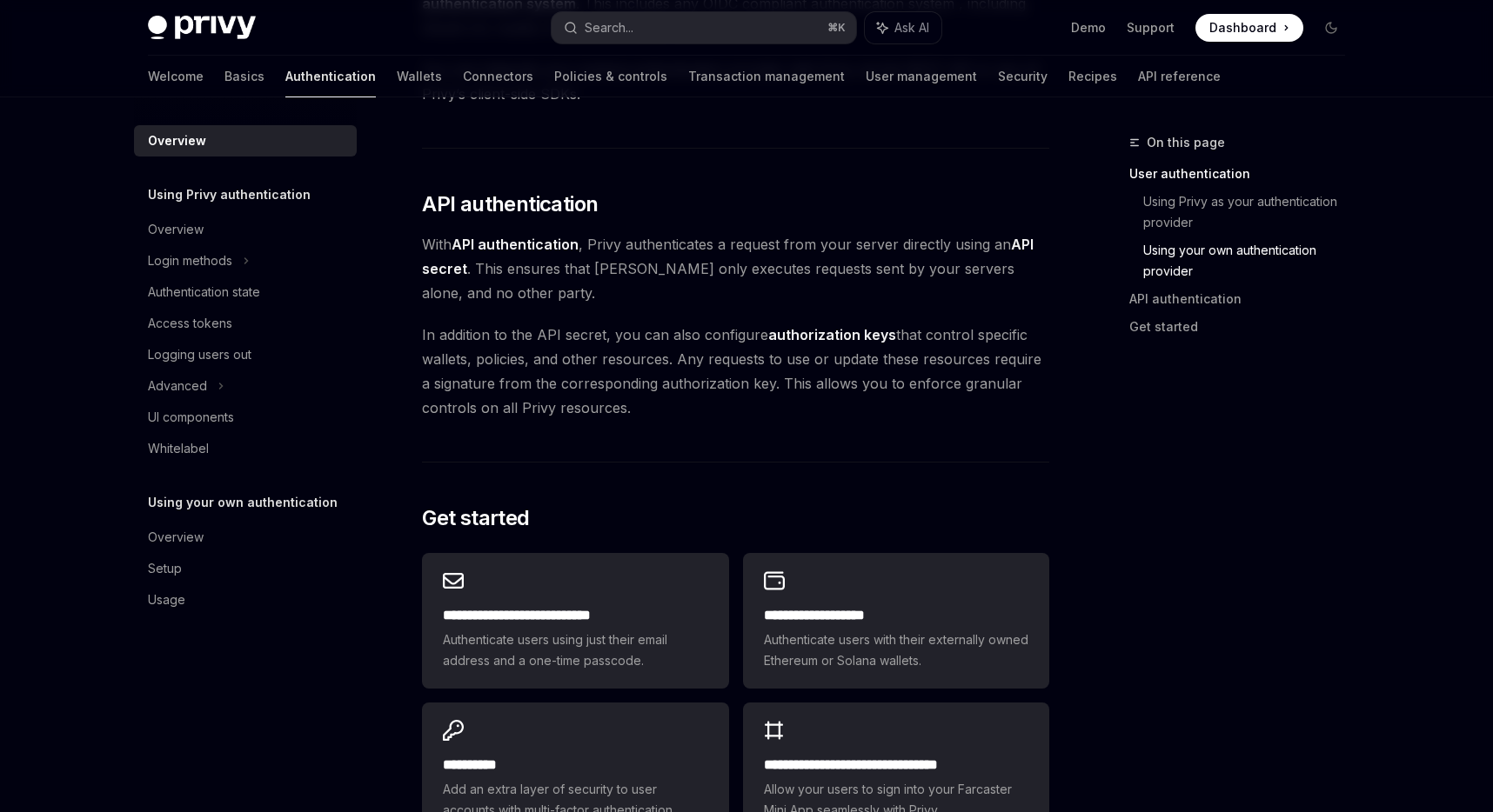
scroll to position [1096, 0]
